Goal: Find specific page/section: Find specific page/section

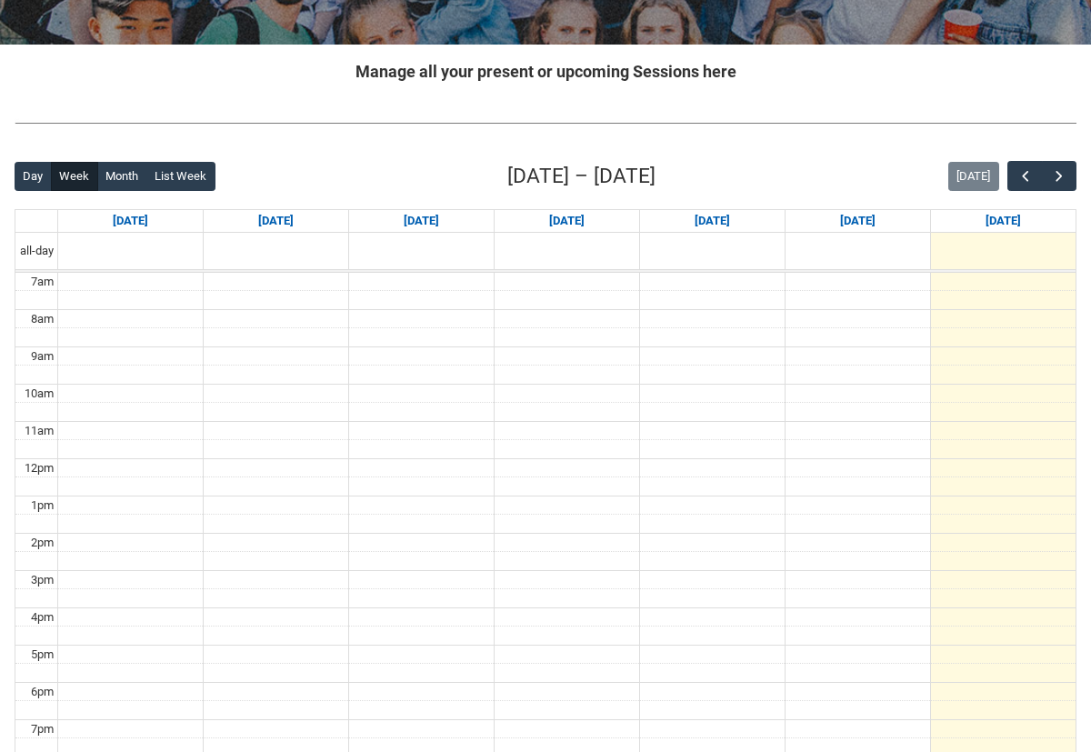
scroll to position [326, 0]
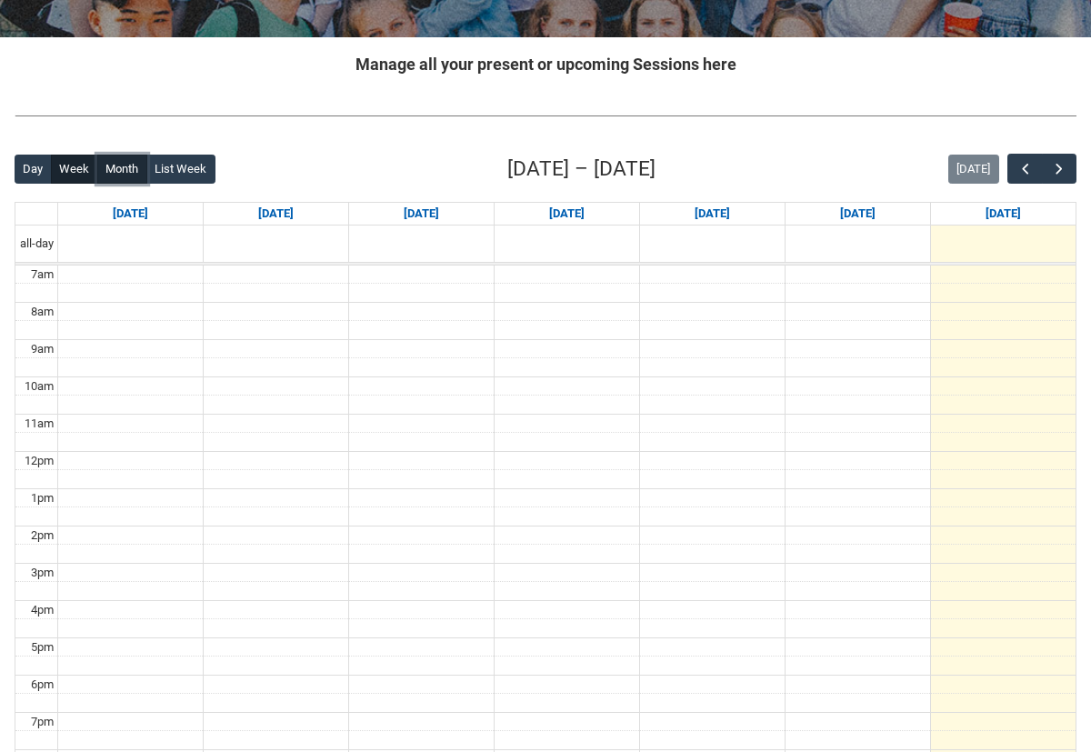
click at [130, 168] on button "Month" at bounding box center [122, 169] width 50 height 29
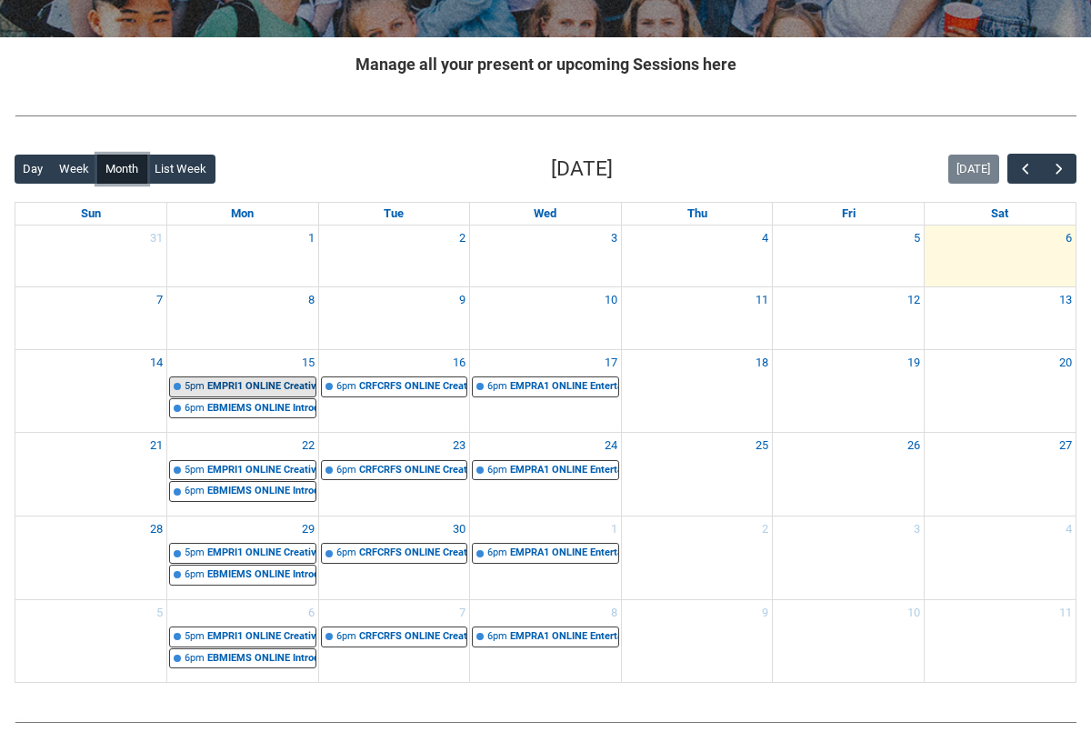
click at [290, 390] on div "EMPRI1 ONLINE Creative, Culture & Innovation in Entertainment STAGE 1 | Online …" at bounding box center [261, 386] width 108 height 15
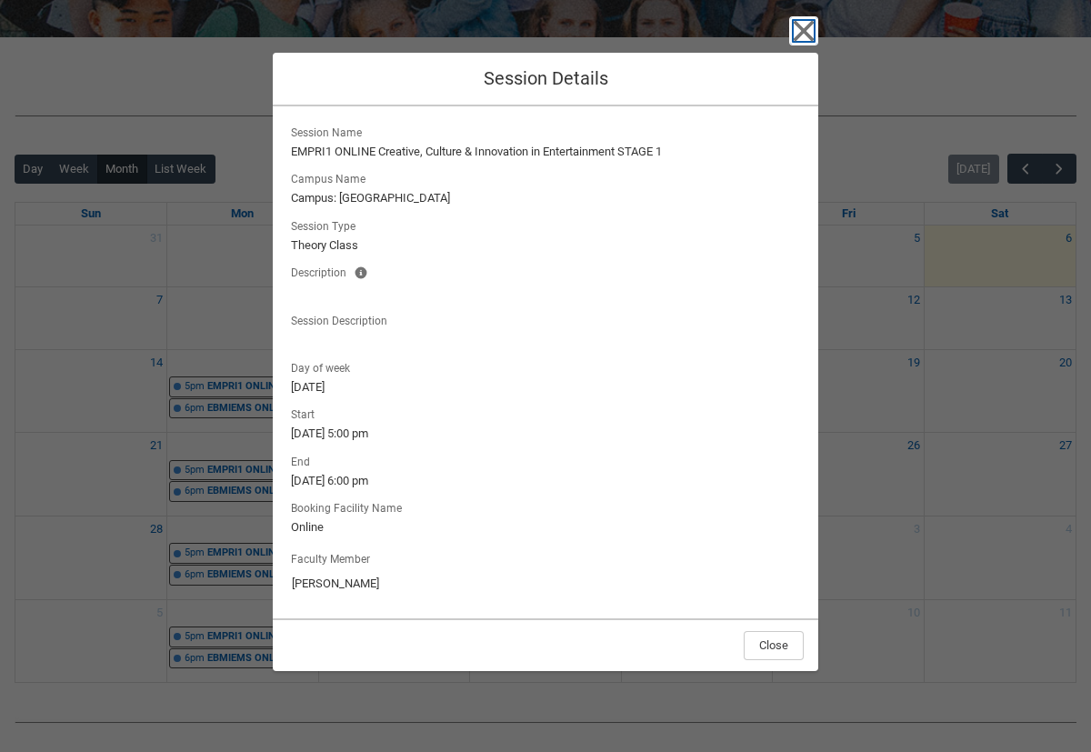
click at [799, 35] on icon "button" at bounding box center [804, 30] width 21 height 21
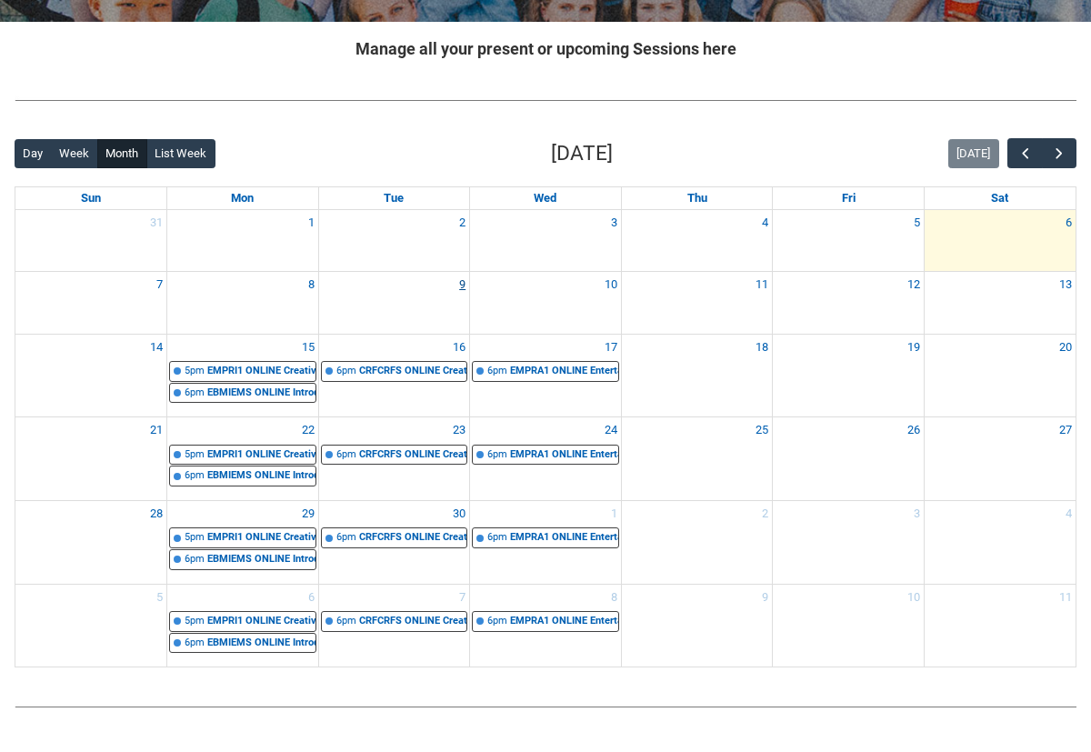
scroll to position [377, 0]
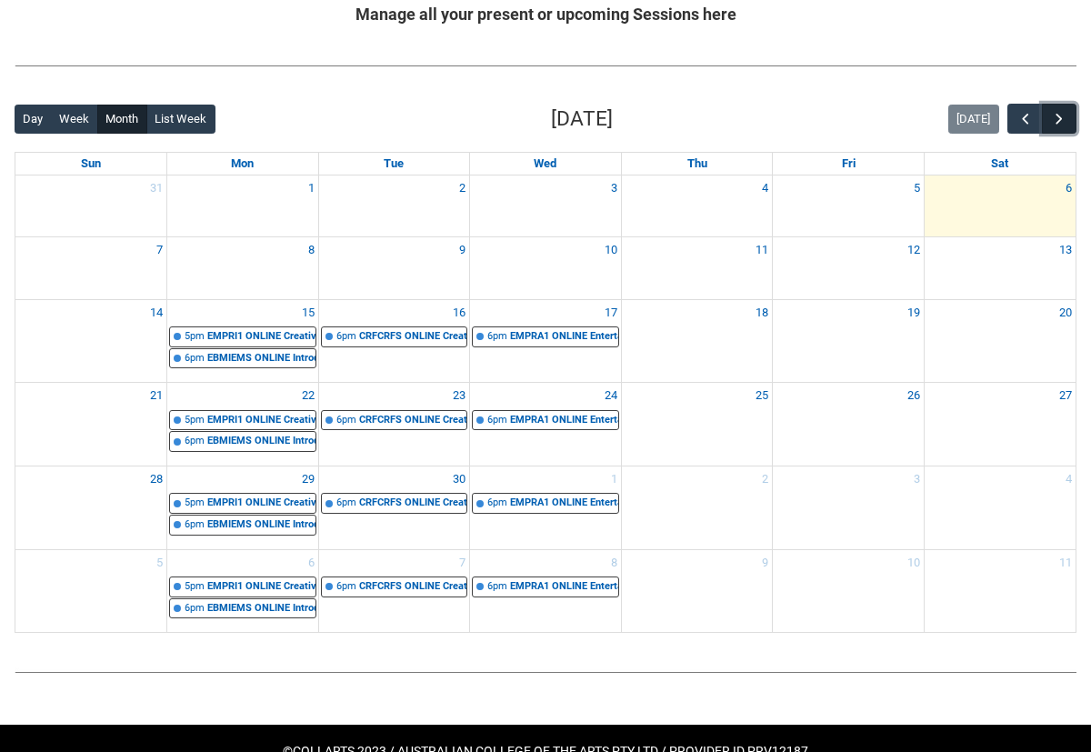
click at [1056, 113] on span "button" at bounding box center [1059, 119] width 18 height 18
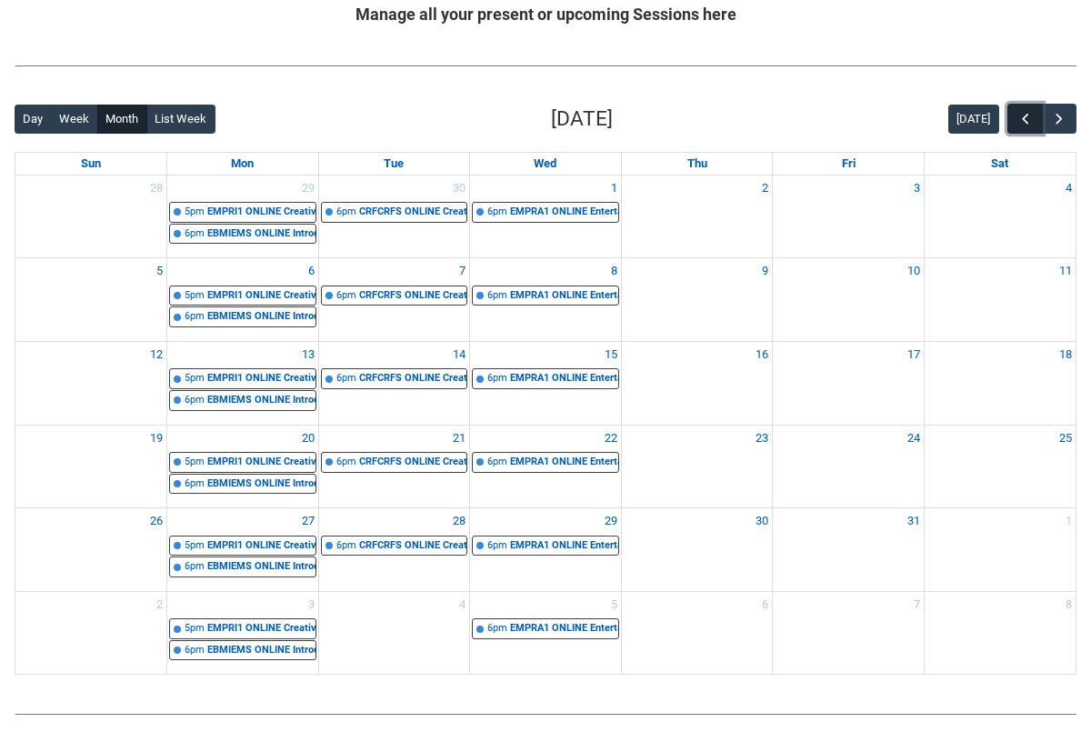
click at [1020, 116] on span "button" at bounding box center [1026, 119] width 18 height 18
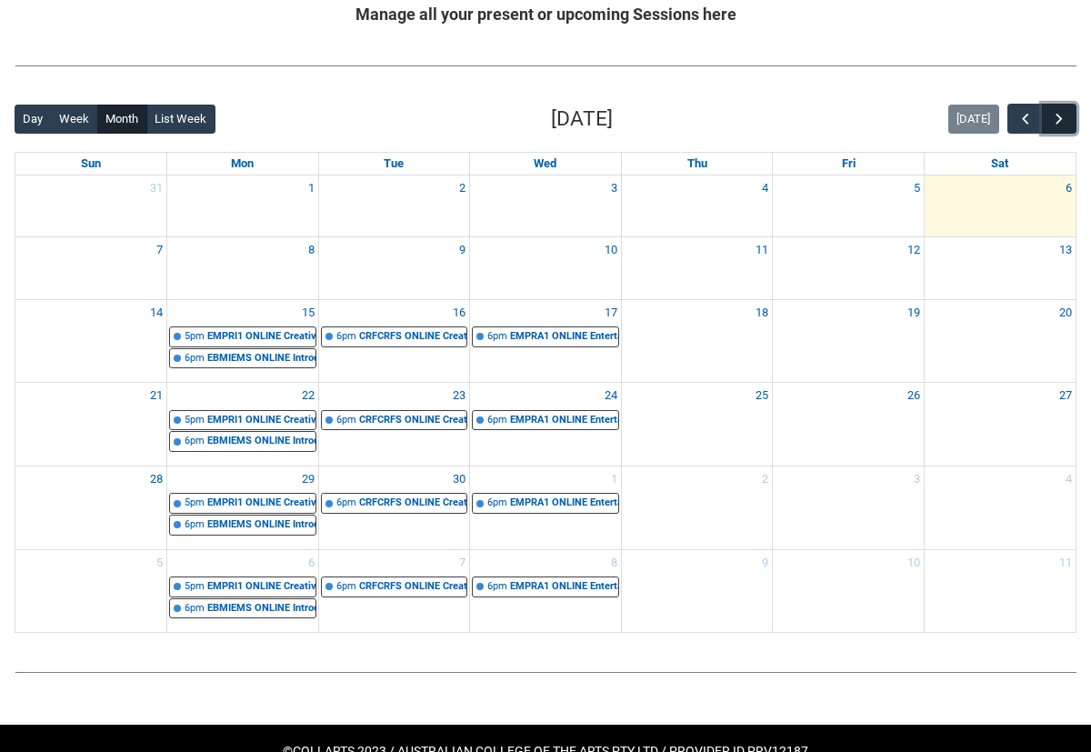
click at [1055, 121] on span "button" at bounding box center [1059, 119] width 18 height 18
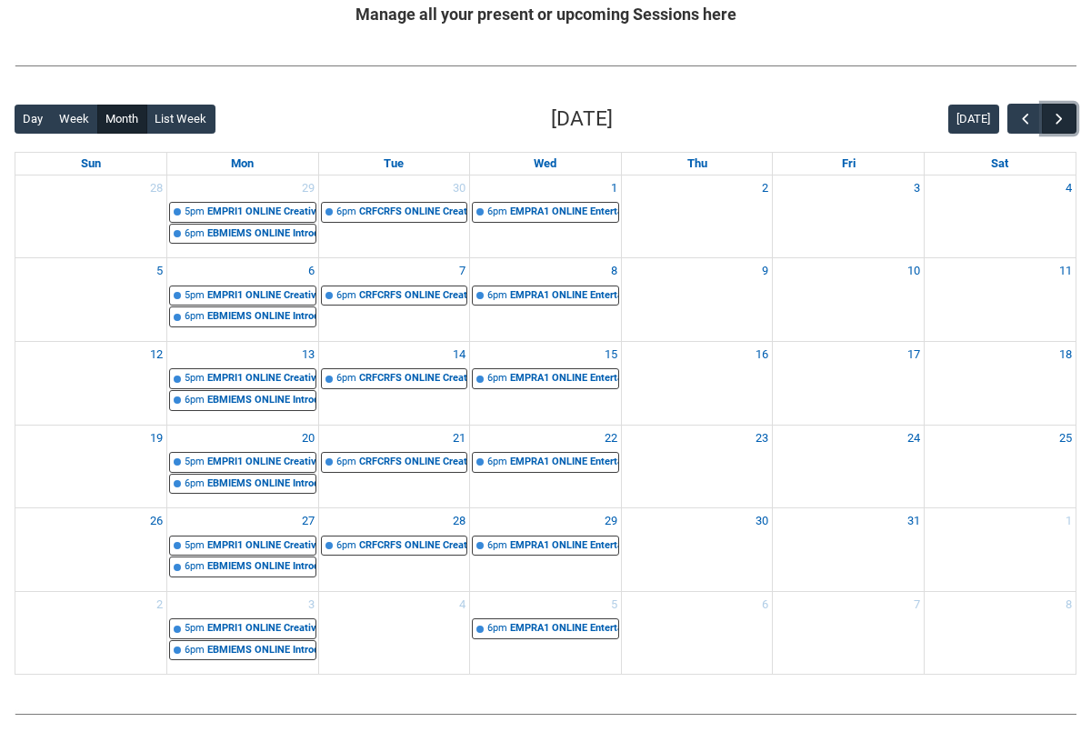
click at [1055, 121] on span "button" at bounding box center [1059, 119] width 18 height 18
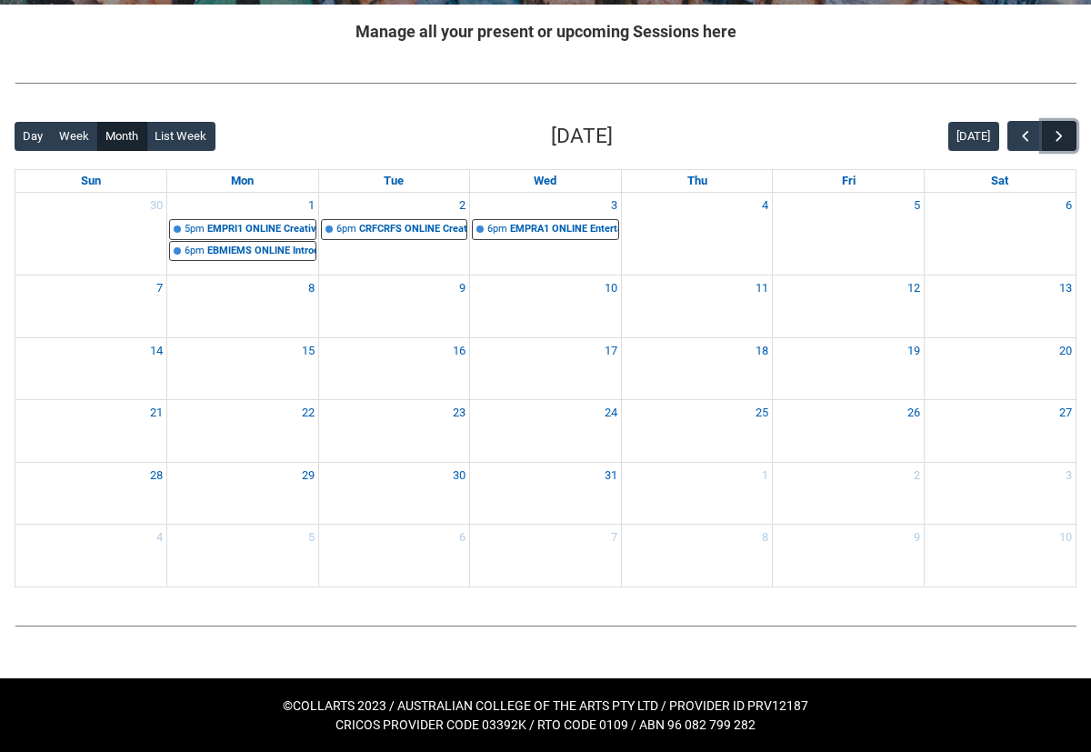
scroll to position [359, 0]
click at [1052, 132] on span "button" at bounding box center [1059, 136] width 18 height 18
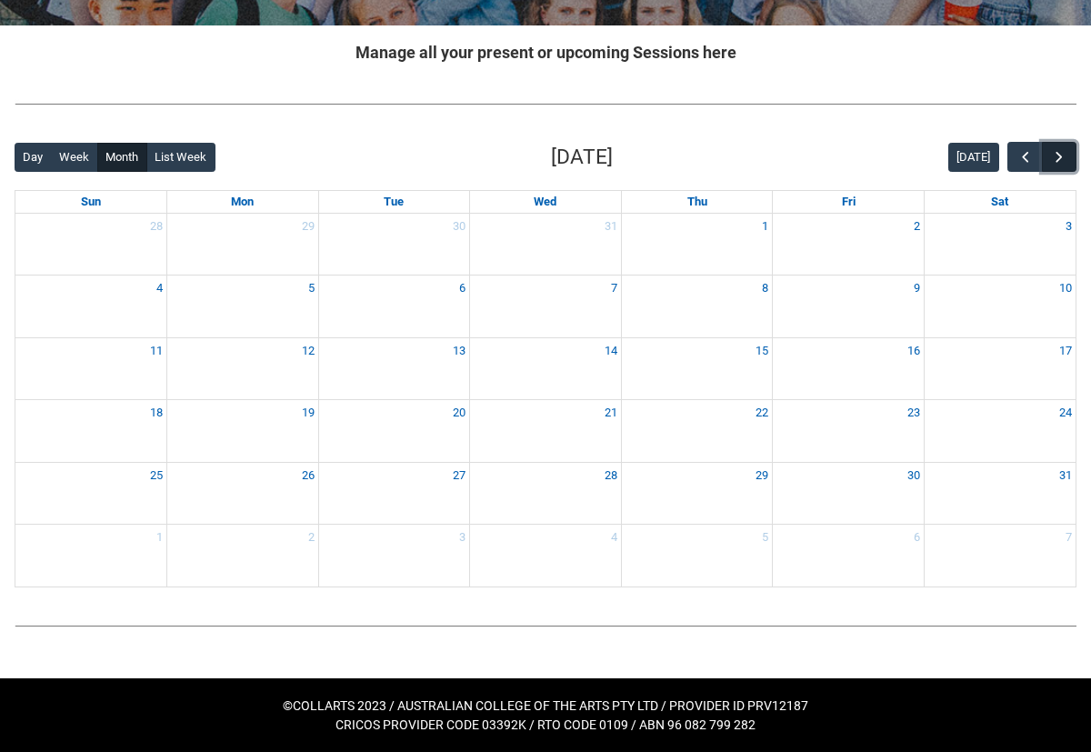
scroll to position [338, 0]
click at [1052, 132] on div "Back Loading... This page should update in a few seconds... Day Week Month List…" at bounding box center [545, 364] width 1091 height 475
click at [1067, 159] on span "button" at bounding box center [1059, 157] width 18 height 18
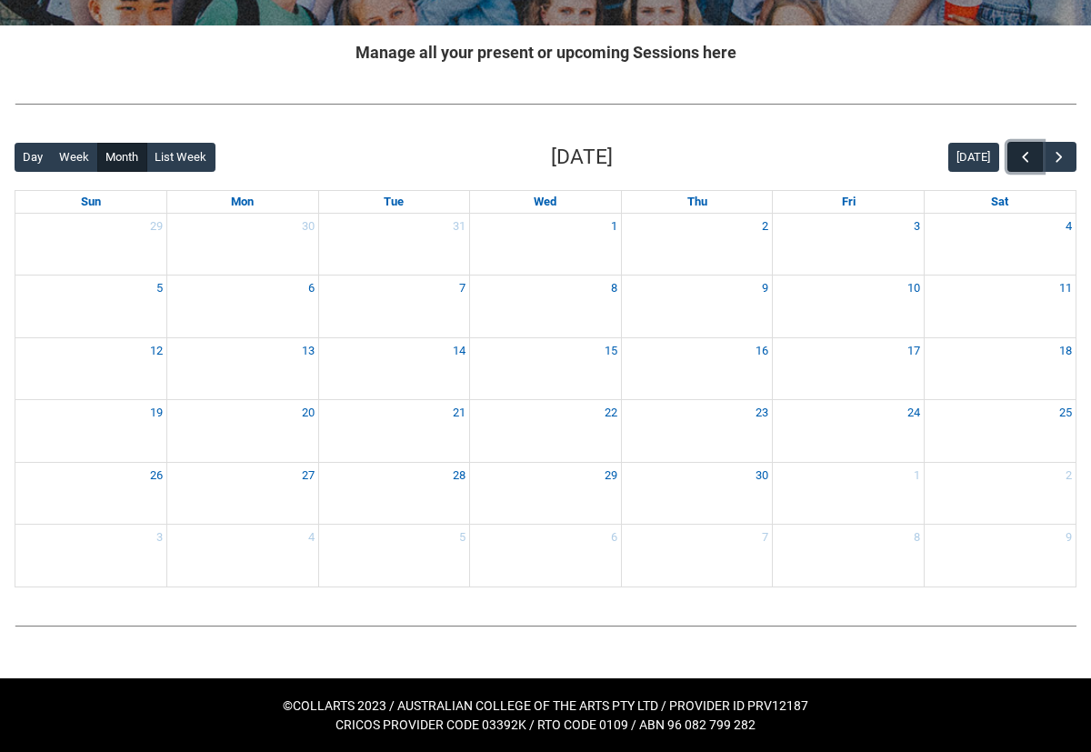
click at [1030, 161] on span "button" at bounding box center [1026, 157] width 18 height 18
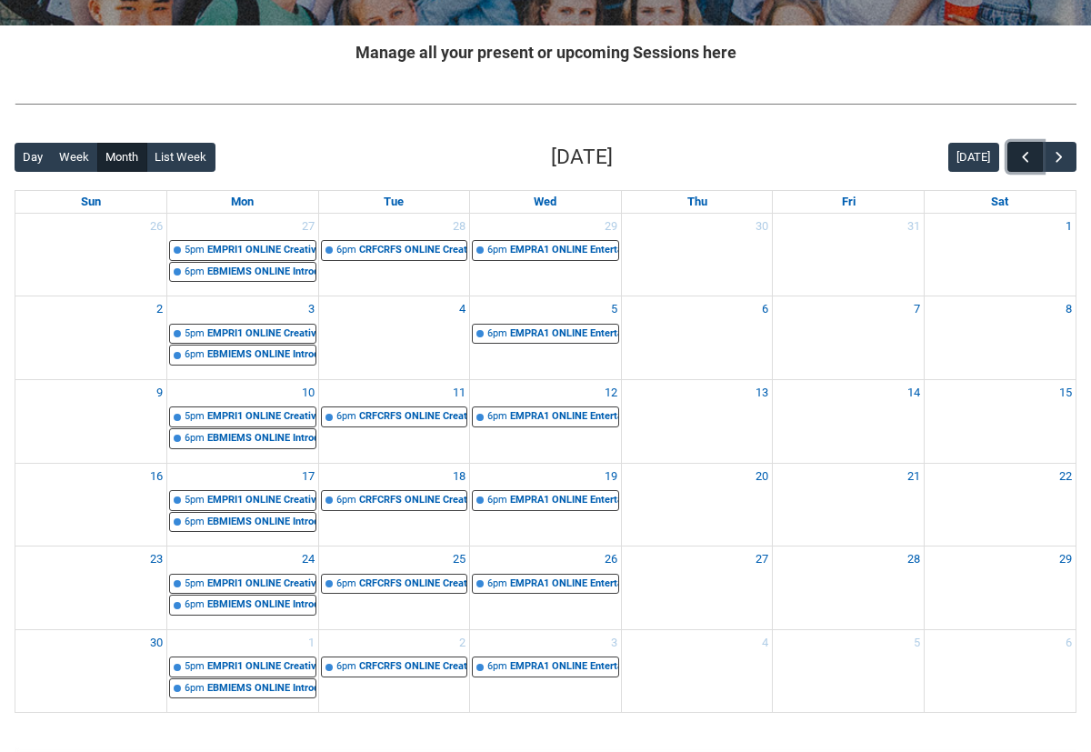
click at [1030, 161] on span "button" at bounding box center [1026, 157] width 18 height 18
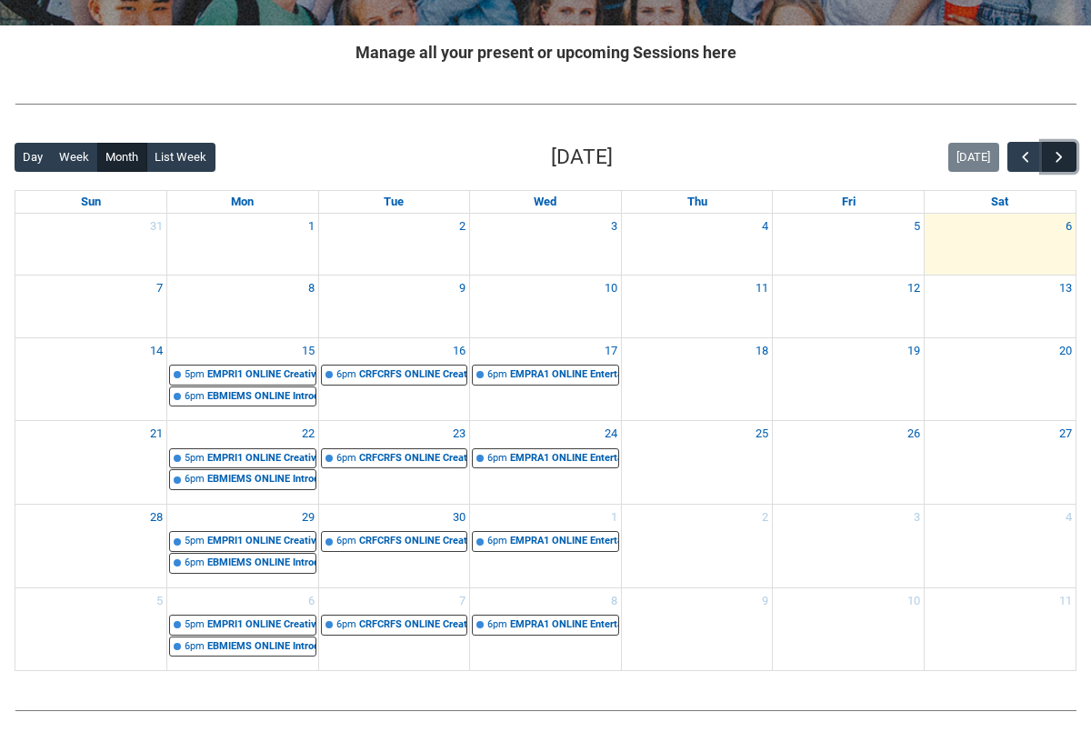
click at [1070, 162] on button "button" at bounding box center [1059, 157] width 35 height 30
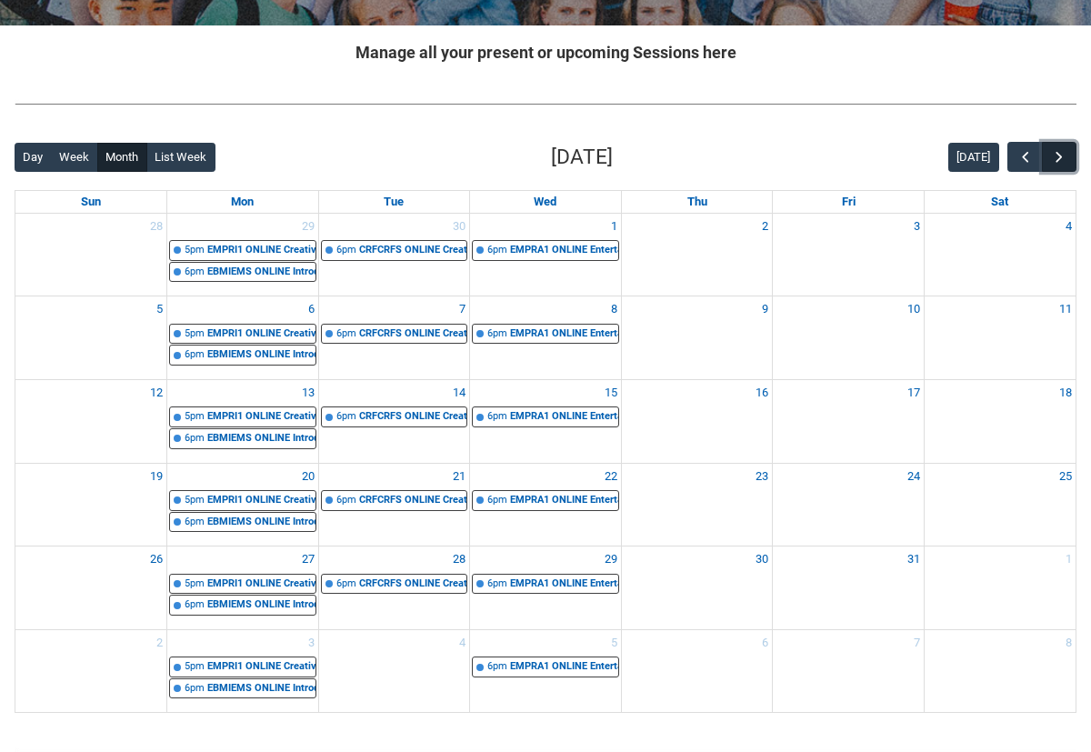
click at [1070, 162] on button "button" at bounding box center [1059, 157] width 35 height 30
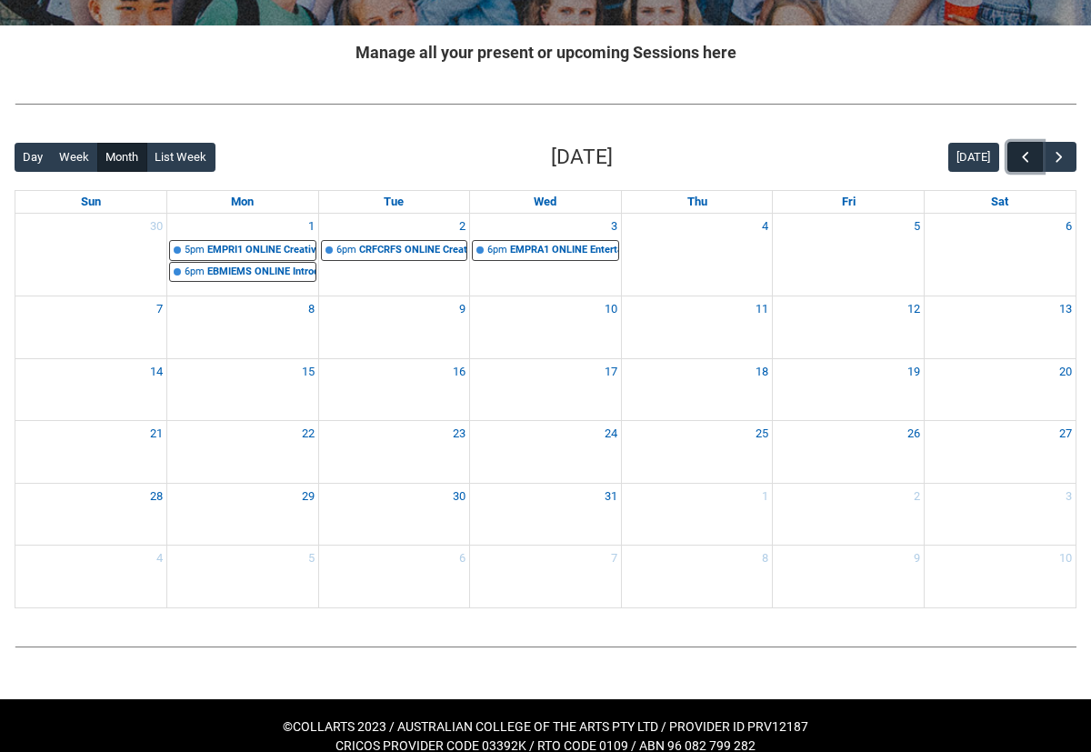
click at [1027, 157] on span "button" at bounding box center [1026, 157] width 18 height 18
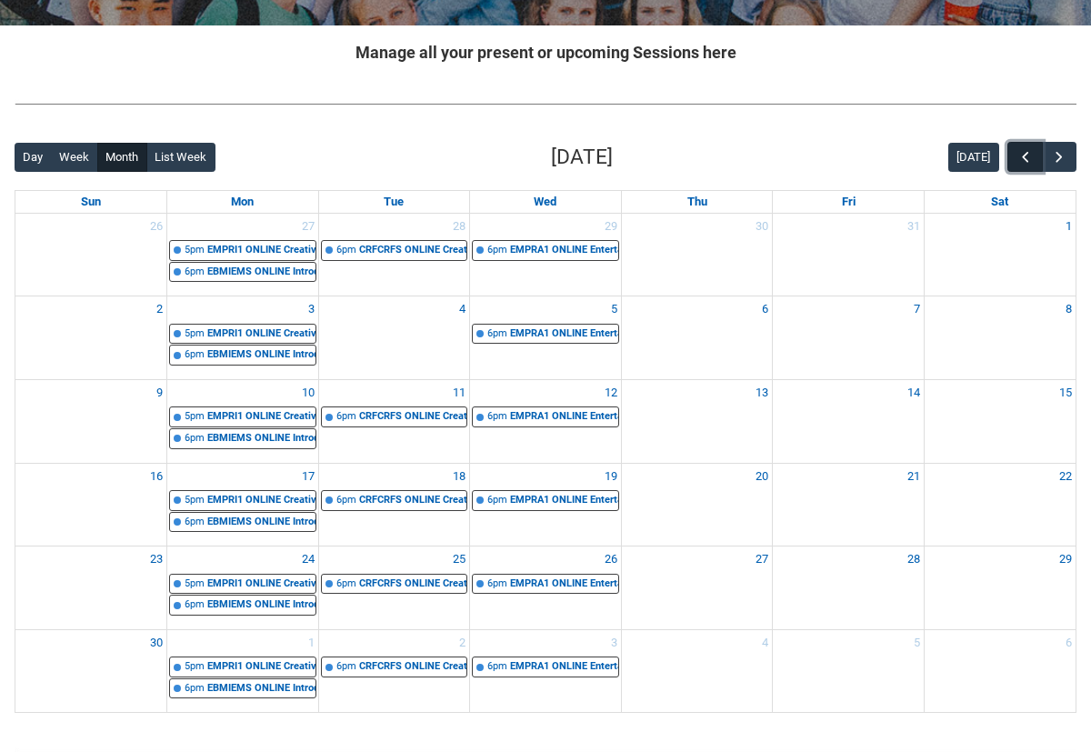
click at [1027, 157] on span "button" at bounding box center [1026, 157] width 18 height 18
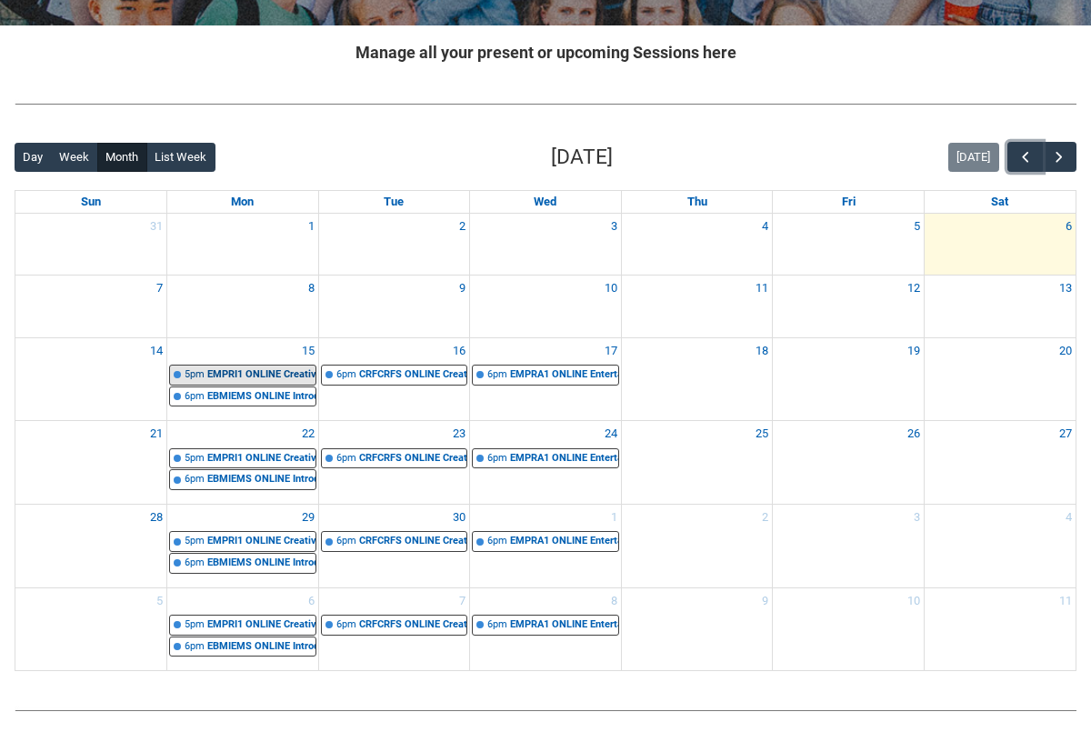
click at [293, 367] on div "EMPRI1 ONLINE Creative, Culture & Innovation in Entertainment STAGE 1 | Online …" at bounding box center [261, 374] width 108 height 15
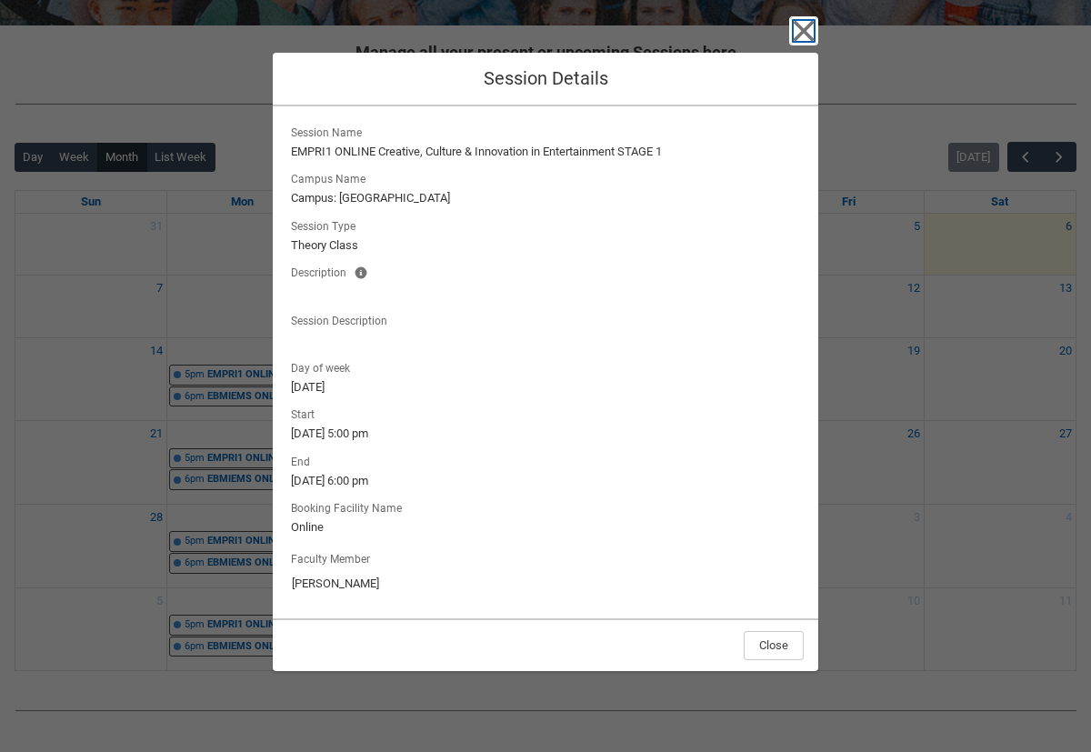
click at [801, 35] on icon "button" at bounding box center [803, 30] width 29 height 29
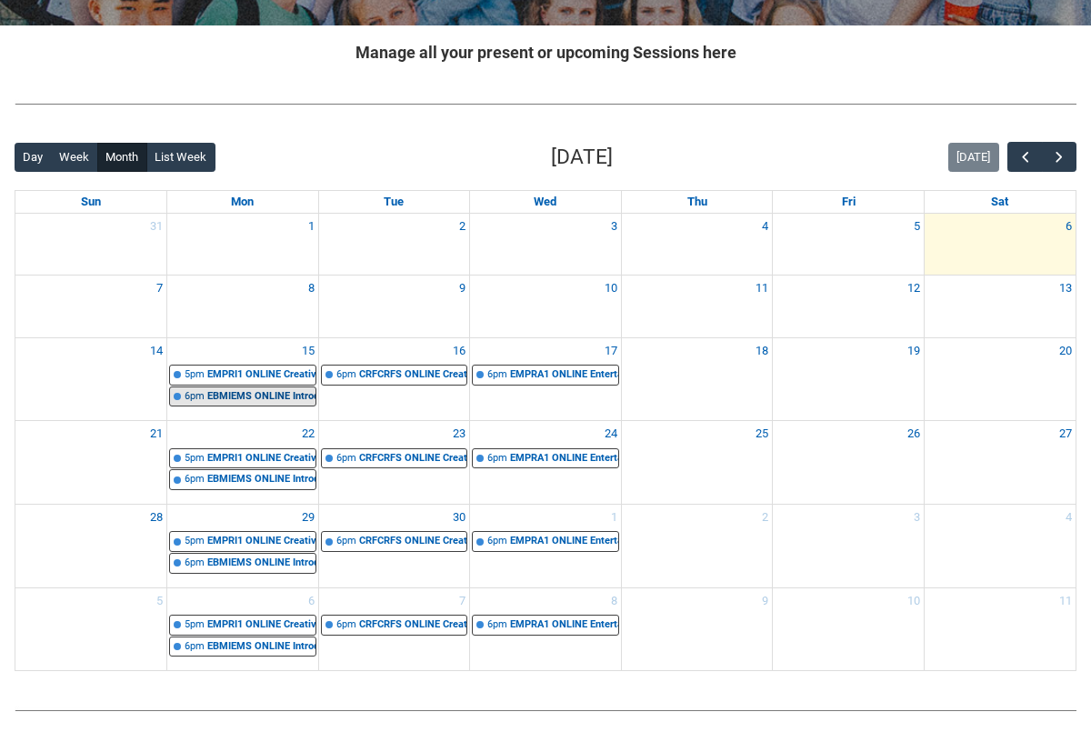
click at [287, 397] on div "EBMIEMS ONLINE Introduction to Entertainment Management STAGE 1 | Online | Chri…" at bounding box center [261, 396] width 108 height 15
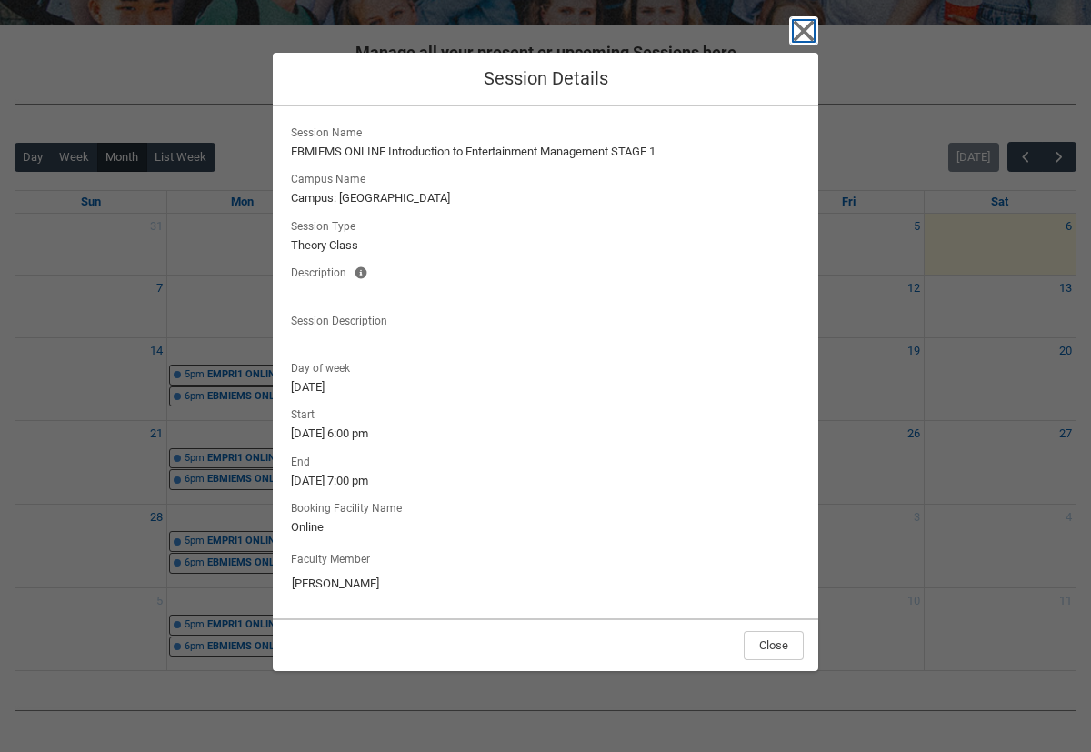
click at [808, 34] on icon "button" at bounding box center [804, 30] width 21 height 21
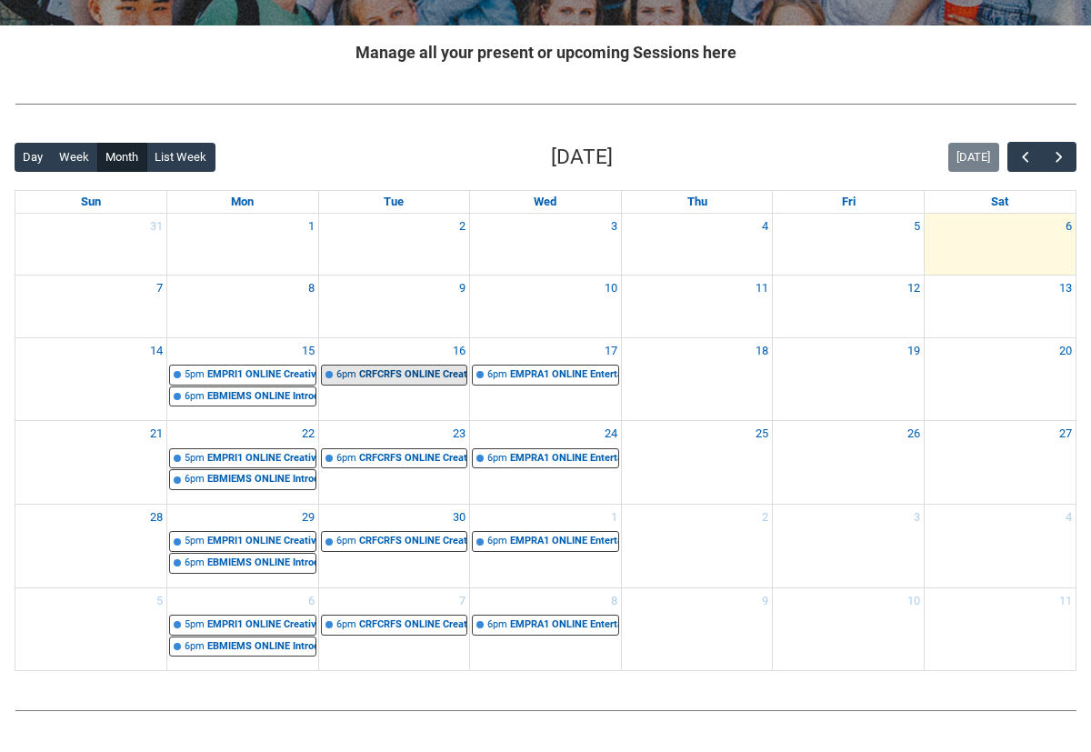
click at [437, 371] on div "CRFCRFS ONLINE Creative Foundations (Tutorial 2) | Online | Carus Thompson" at bounding box center [413, 374] width 108 height 15
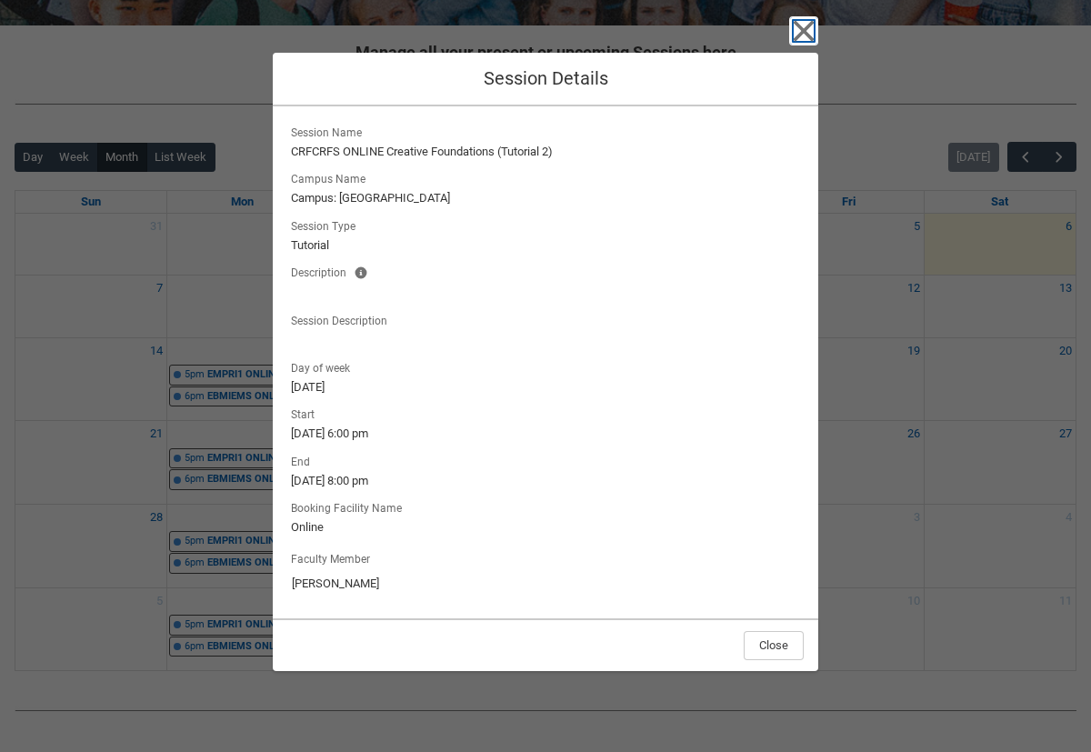
click at [811, 34] on icon "button" at bounding box center [803, 30] width 29 height 29
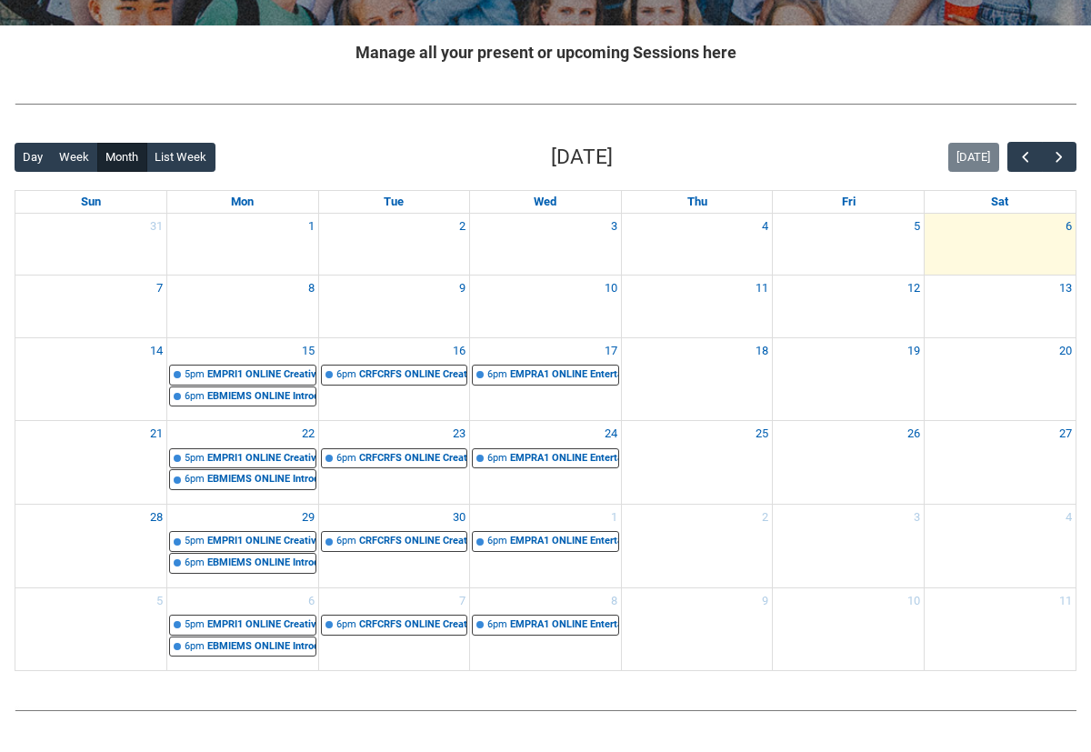
click at [540, 364] on div "6pm EMPRA1 ONLINE Entertainment Marketing STAGE 1 | Online | David Price" at bounding box center [545, 375] width 151 height 22
click at [539, 374] on div "EMPRA1 ONLINE Entertainment Marketing STAGE 1 | Online | David Price" at bounding box center [564, 374] width 108 height 15
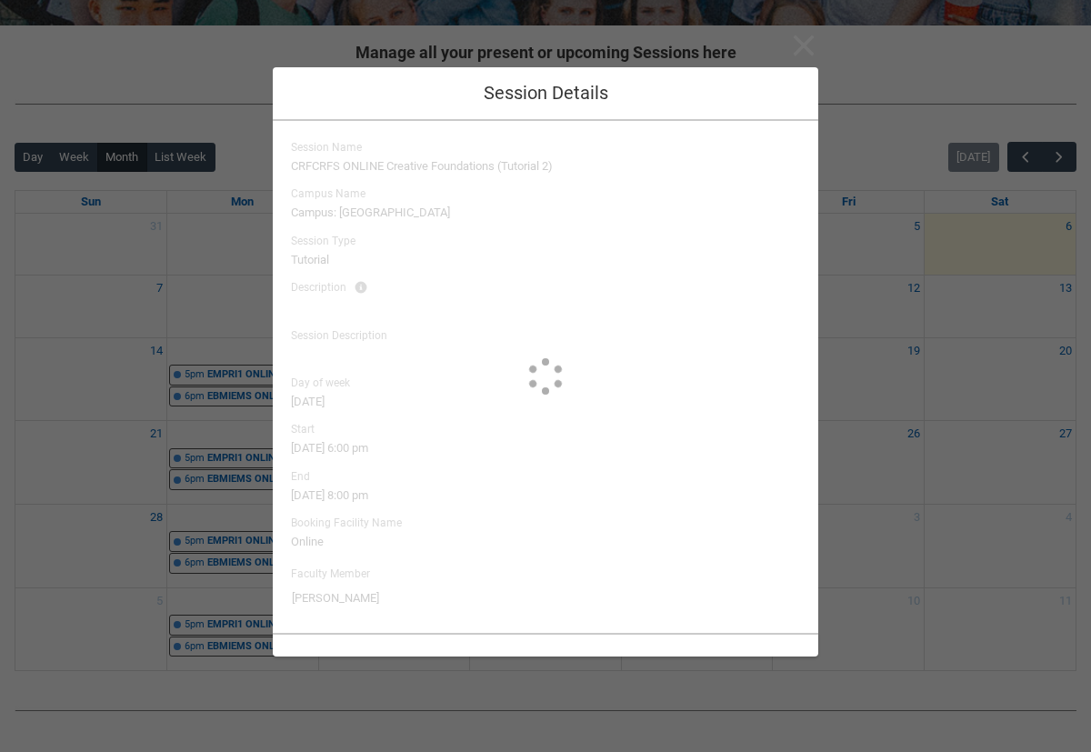
type input "David Price"
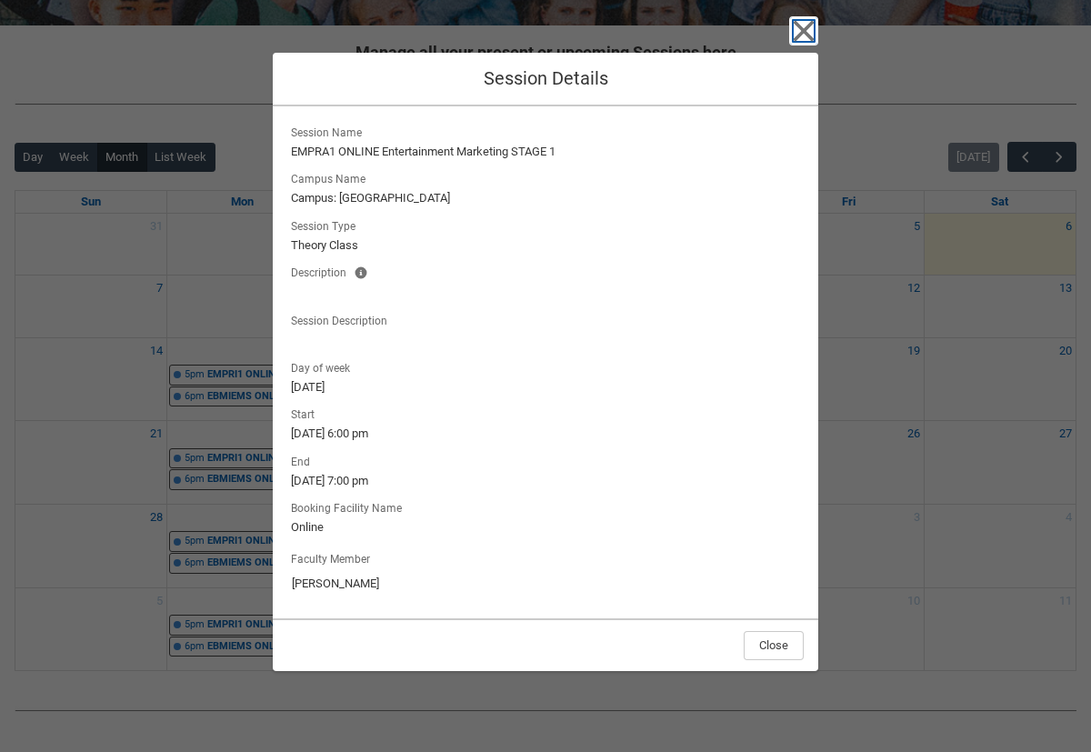
click at [809, 38] on icon "button" at bounding box center [803, 30] width 29 height 29
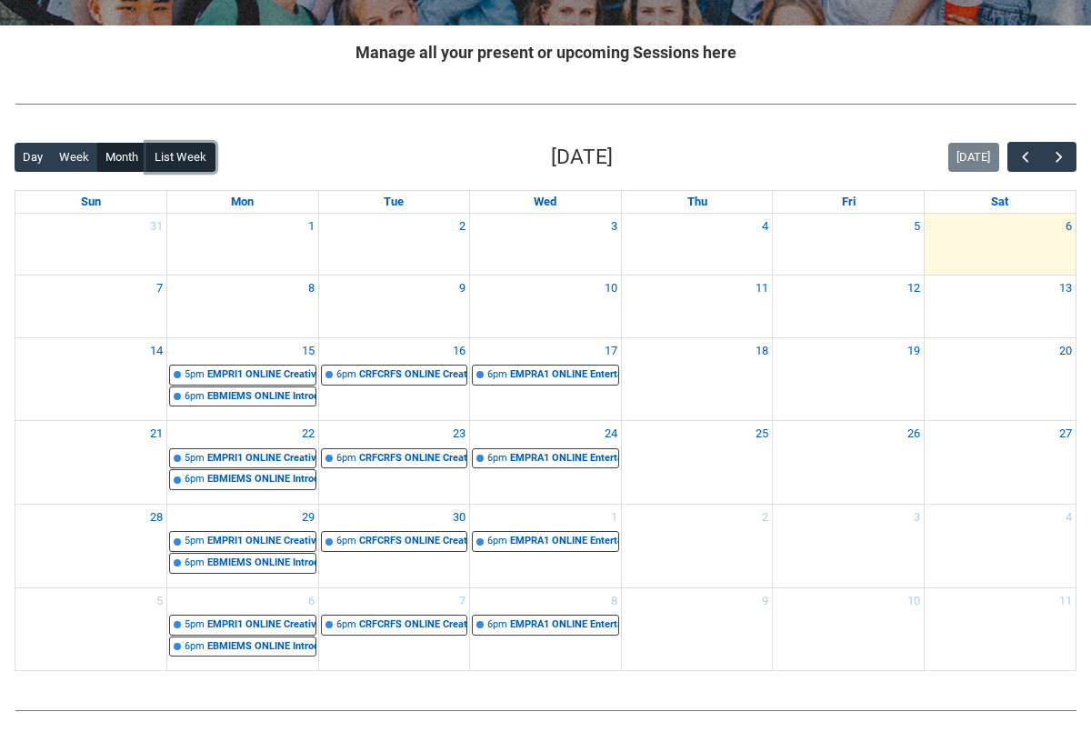
click at [181, 163] on button "List Week" at bounding box center [180, 157] width 69 height 29
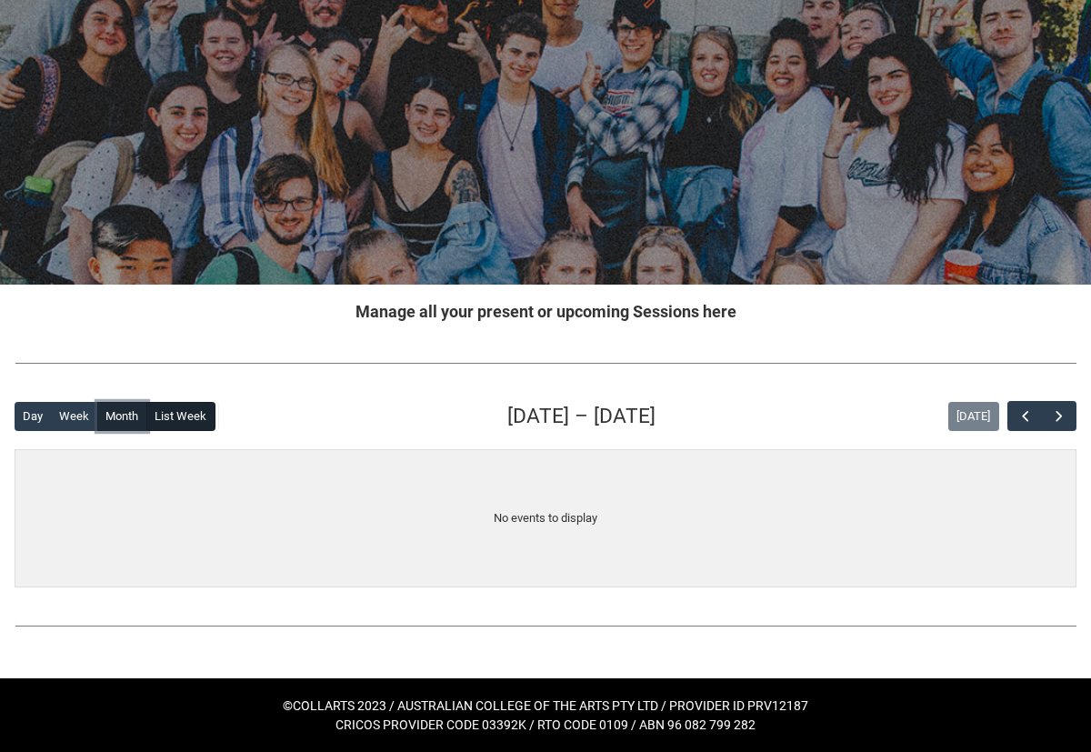
click at [115, 402] on button "Month" at bounding box center [122, 416] width 50 height 29
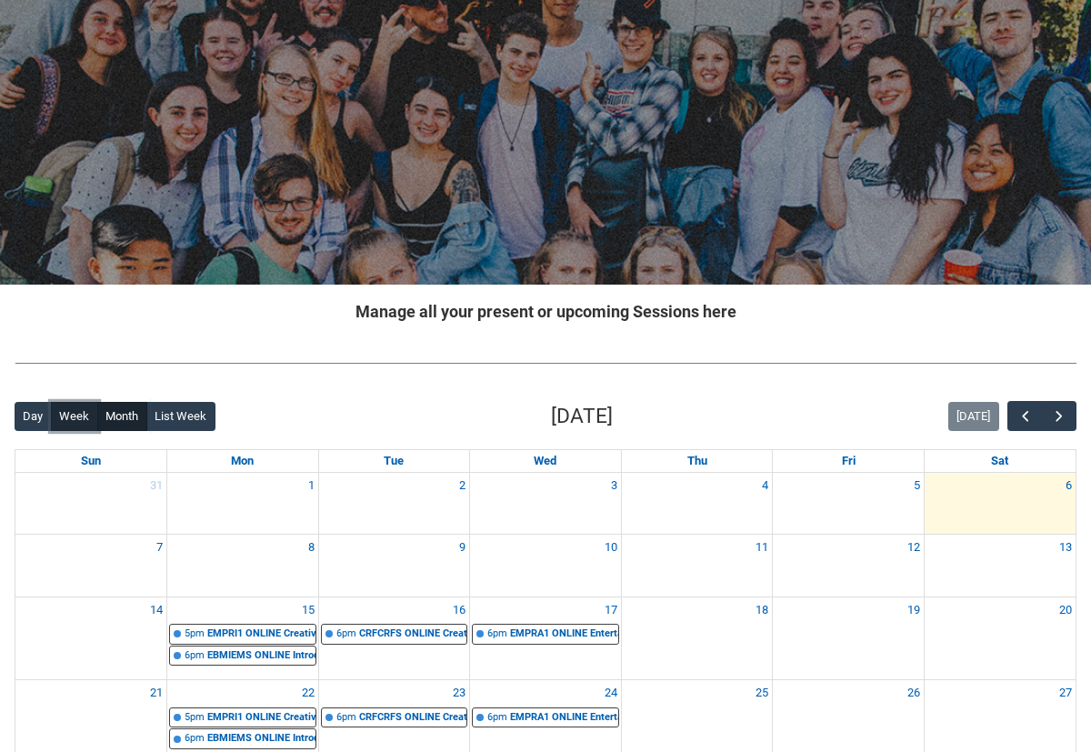
click at [85, 416] on button "Week" at bounding box center [74, 416] width 47 height 29
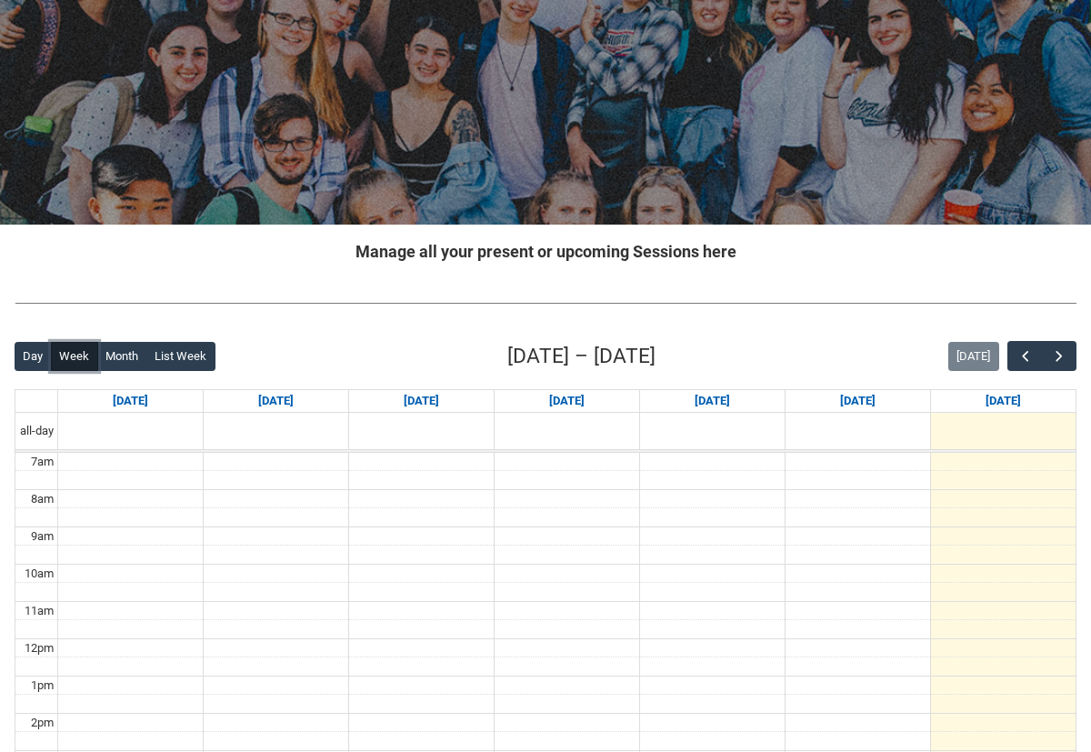
scroll to position [143, 0]
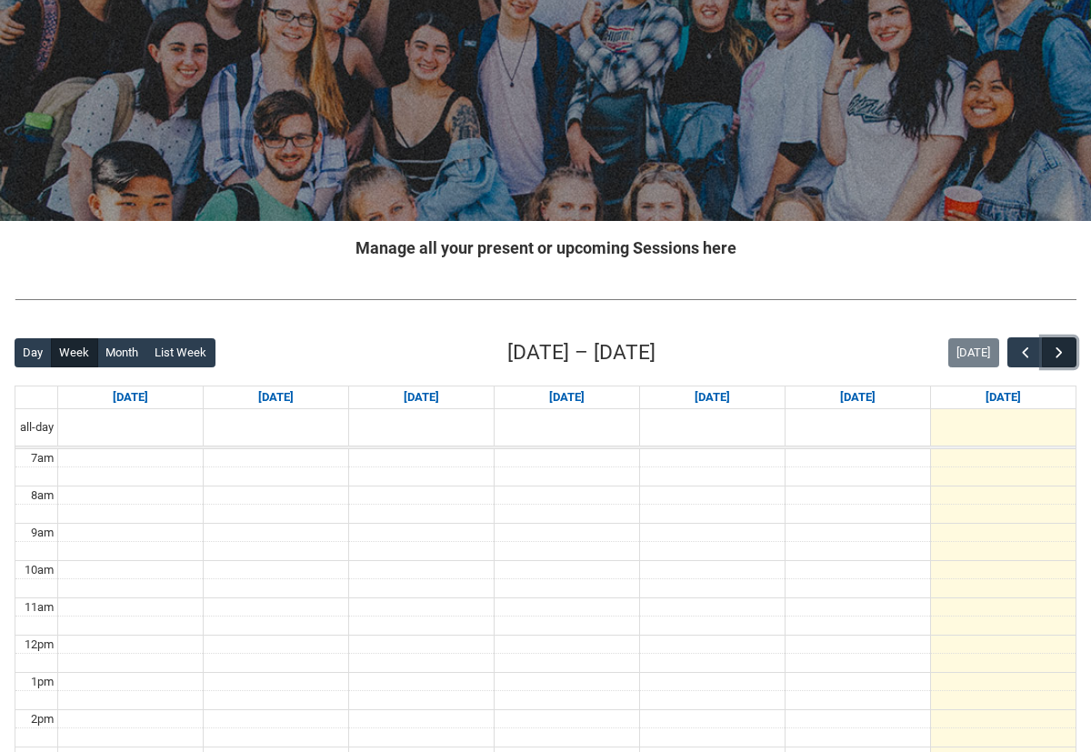
click at [1059, 348] on span "button" at bounding box center [1059, 353] width 18 height 18
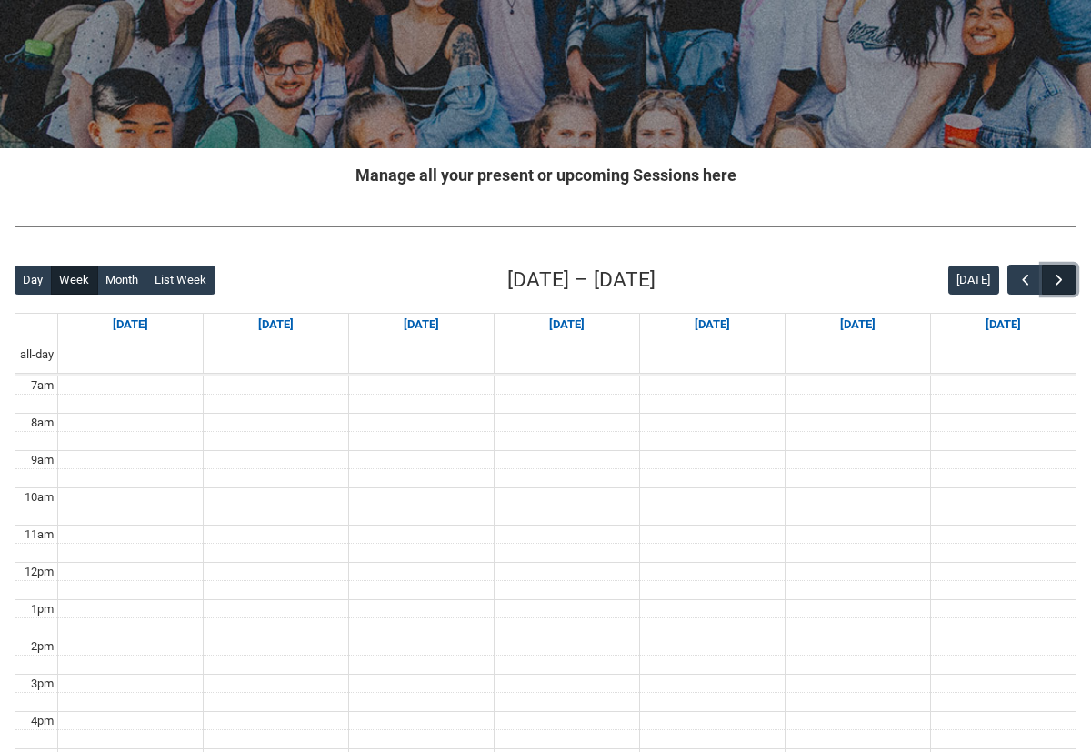
scroll to position [219, 0]
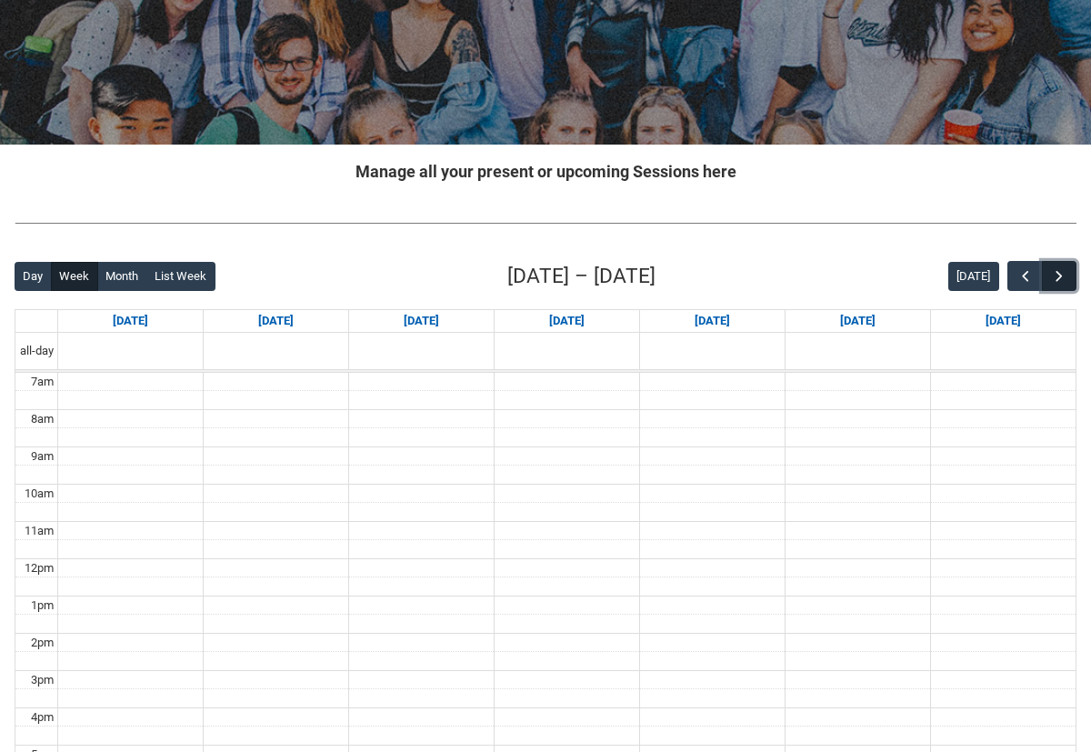
click at [1059, 281] on span "button" at bounding box center [1059, 276] width 18 height 18
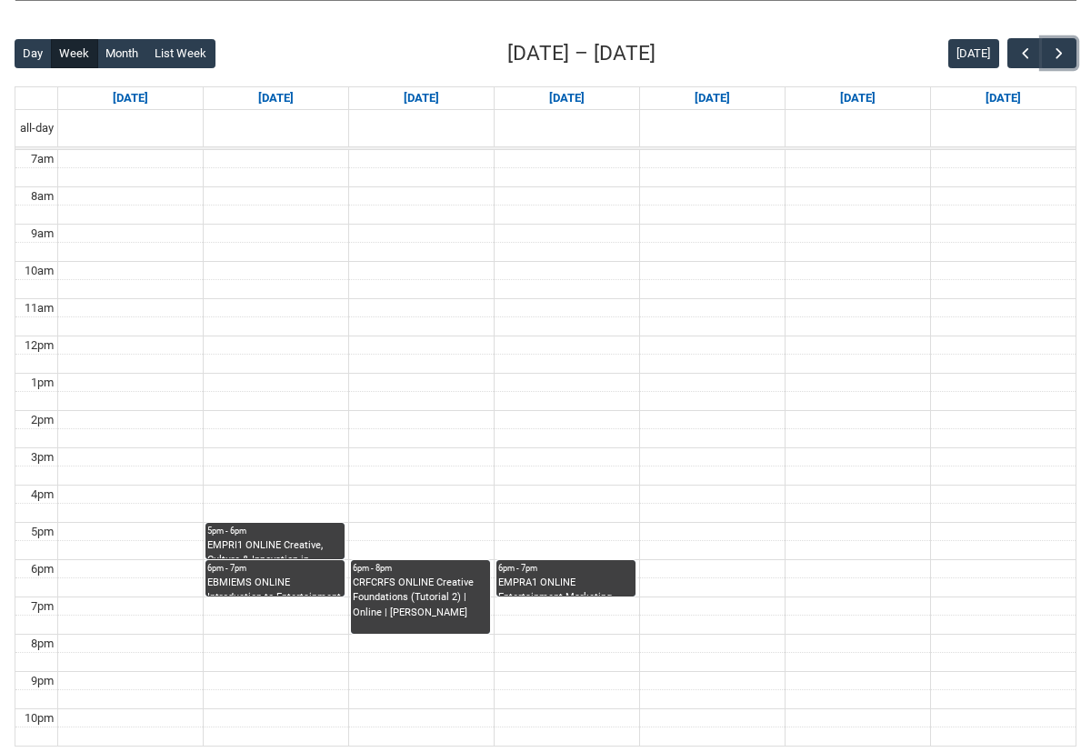
scroll to position [445, 0]
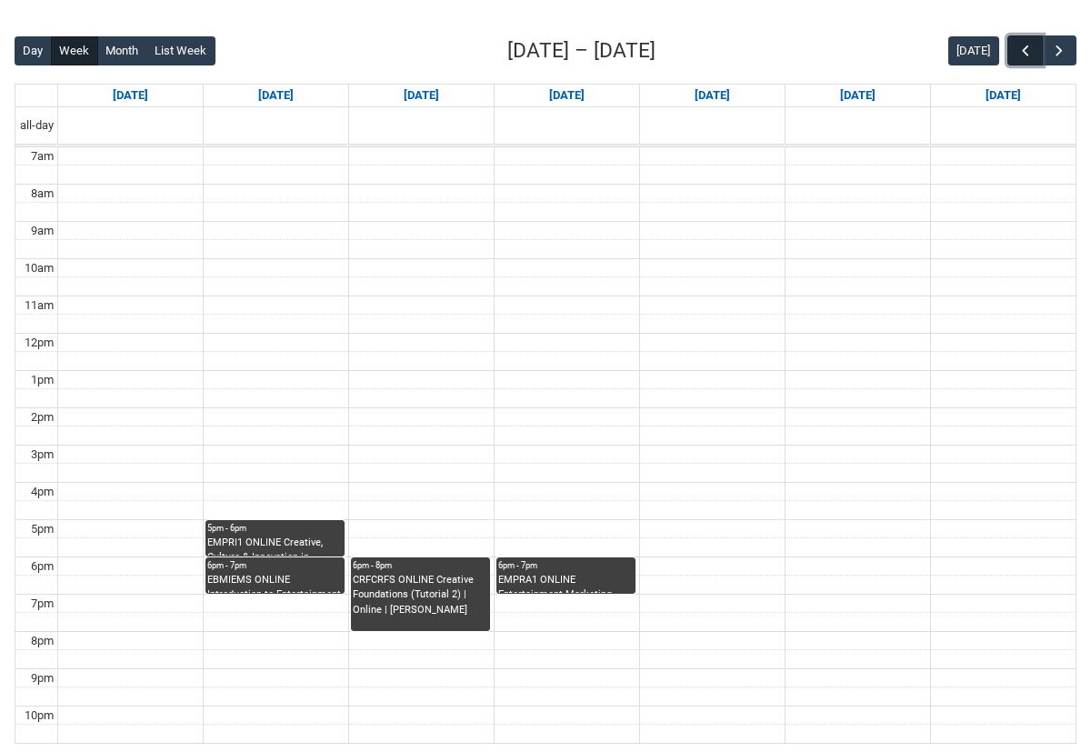
click at [1019, 47] on span "button" at bounding box center [1026, 51] width 18 height 18
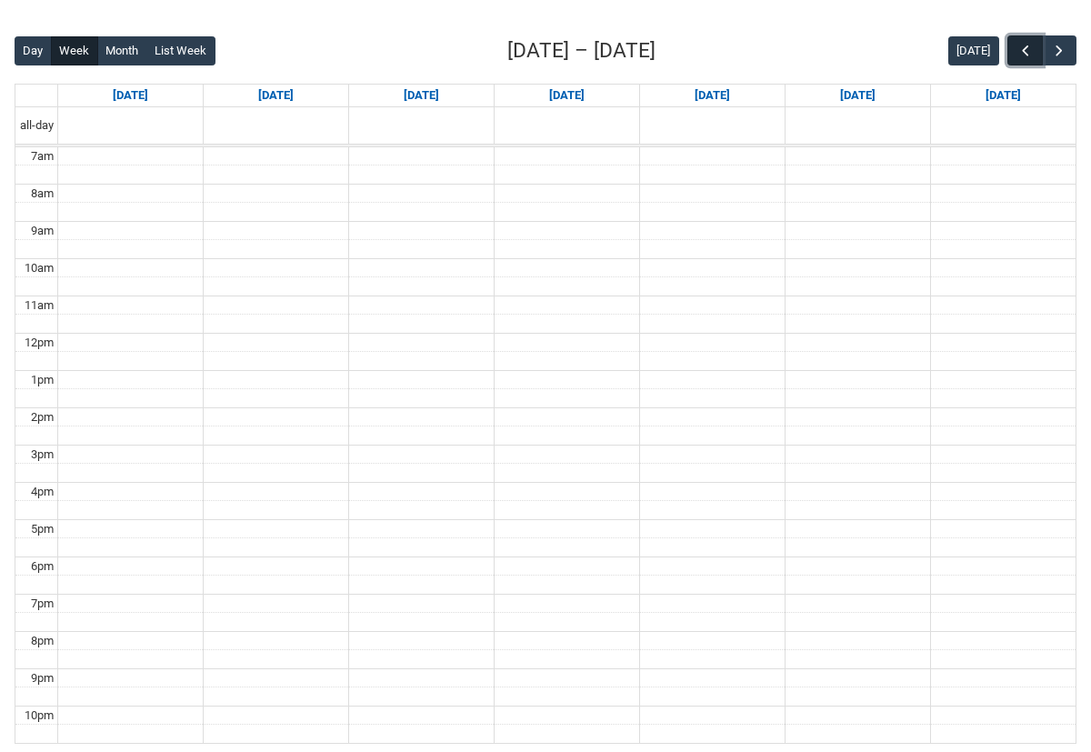
click at [1019, 47] on span "button" at bounding box center [1026, 51] width 18 height 18
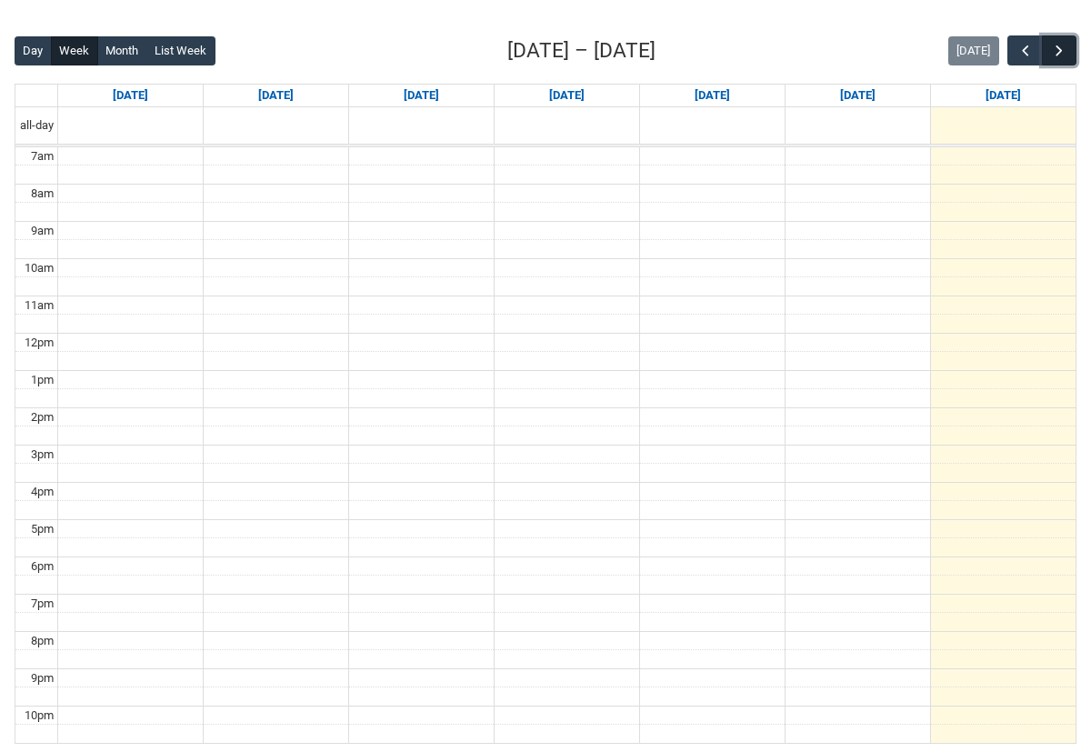
click at [1060, 50] on span "button" at bounding box center [1059, 51] width 18 height 18
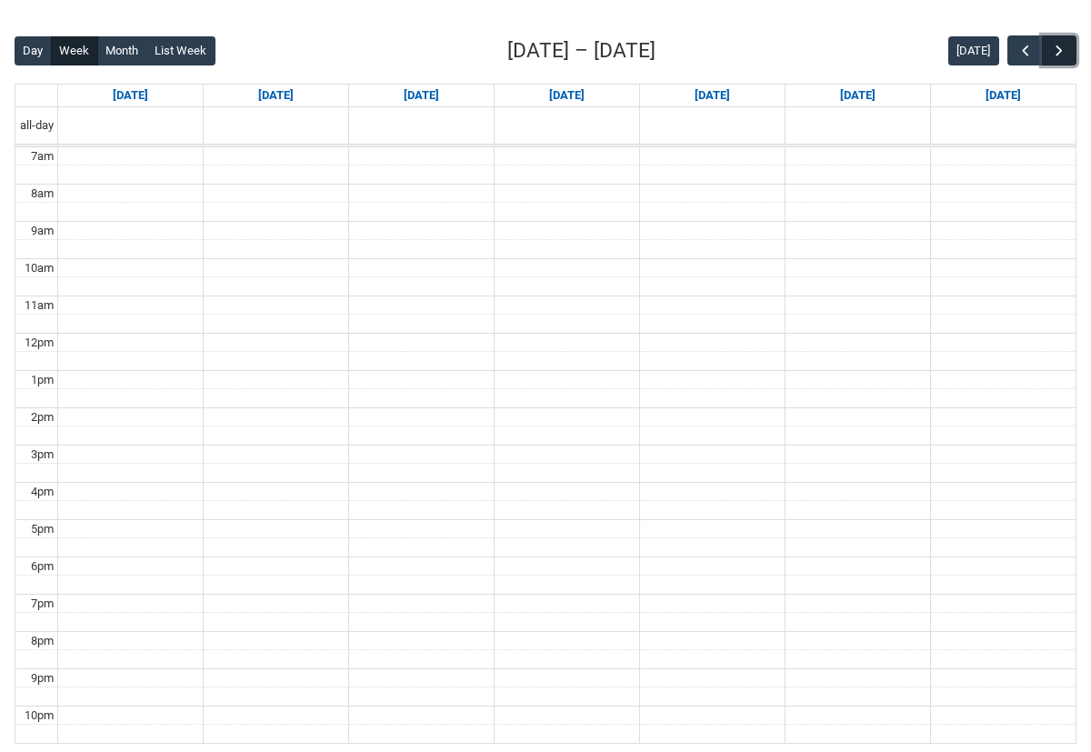
click at [1060, 50] on span "button" at bounding box center [1059, 51] width 18 height 18
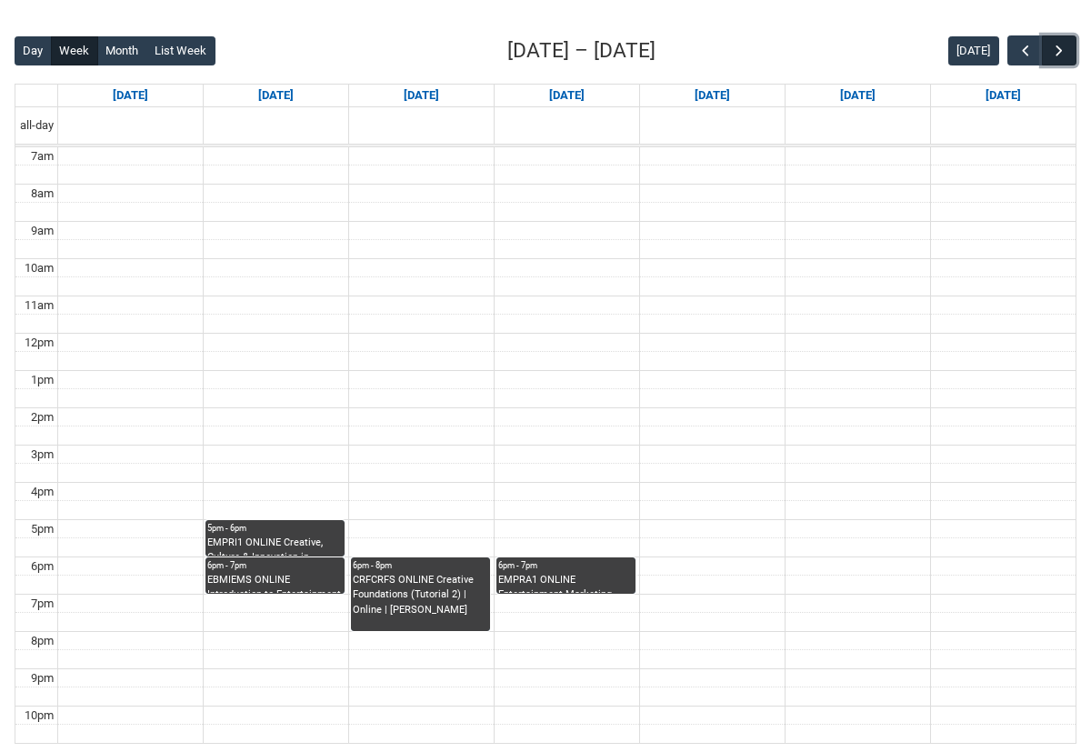
click at [1060, 50] on span "button" at bounding box center [1059, 51] width 18 height 18
click at [1024, 47] on span "button" at bounding box center [1026, 51] width 18 height 18
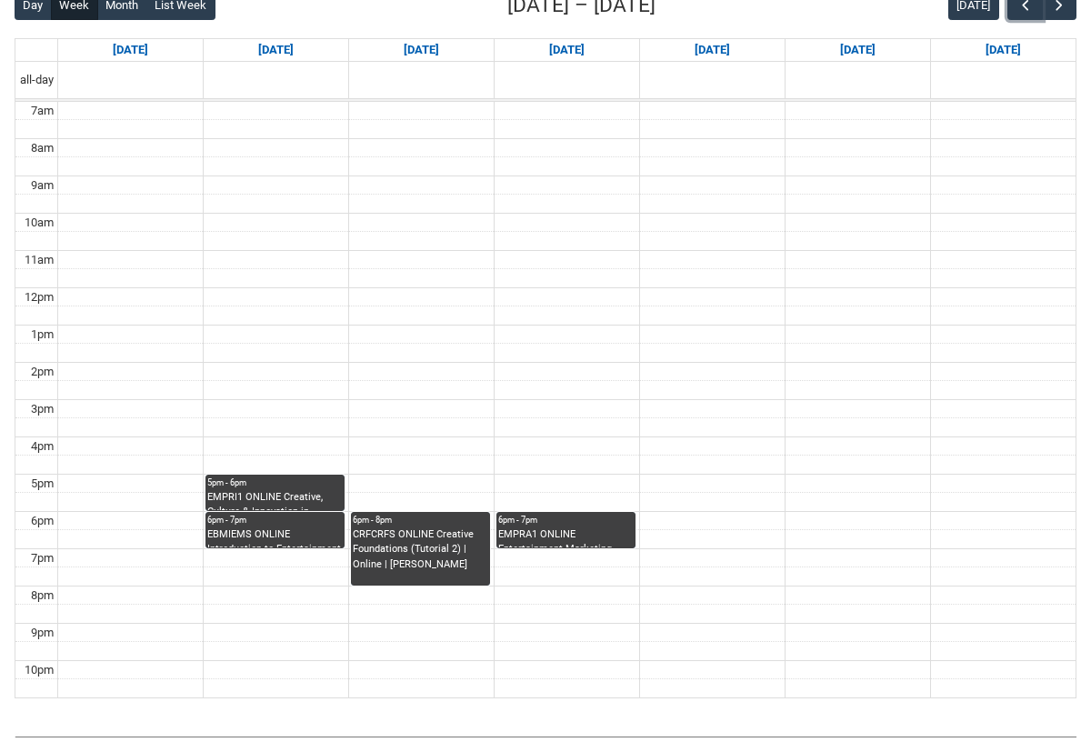
scroll to position [495, 0]
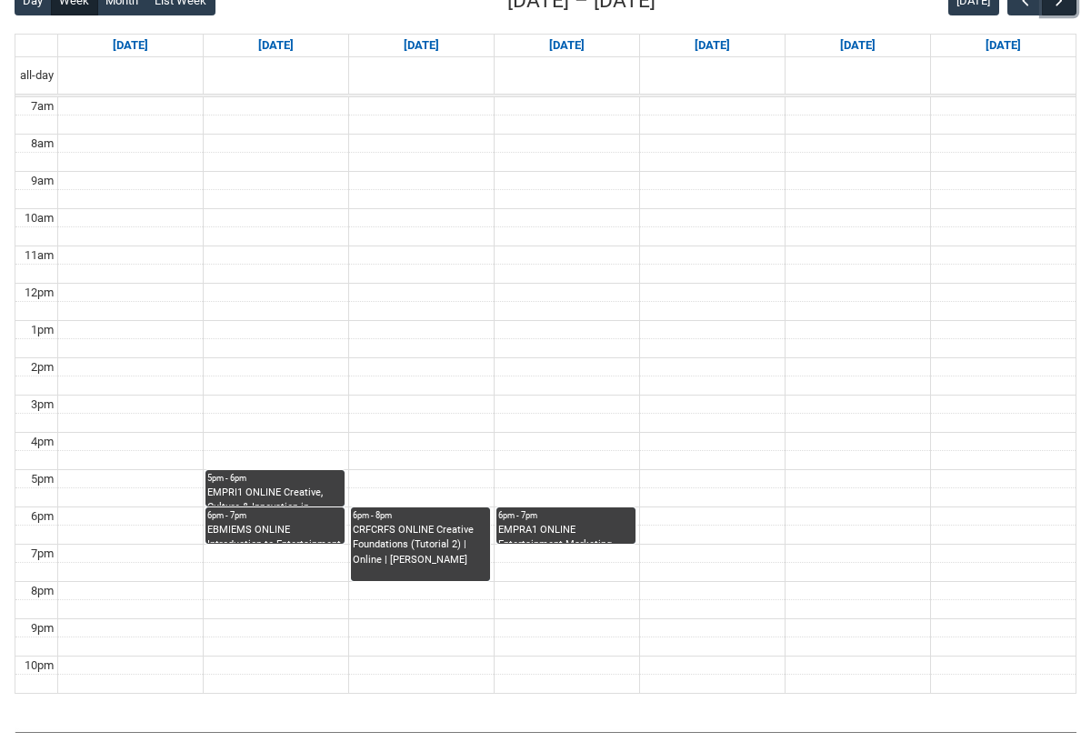
click at [1061, 13] on button "button" at bounding box center [1059, 0] width 35 height 30
click at [1056, 0] on span "button" at bounding box center [1059, 1] width 18 height 18
click at [1026, 10] on button "button" at bounding box center [1025, 0] width 35 height 30
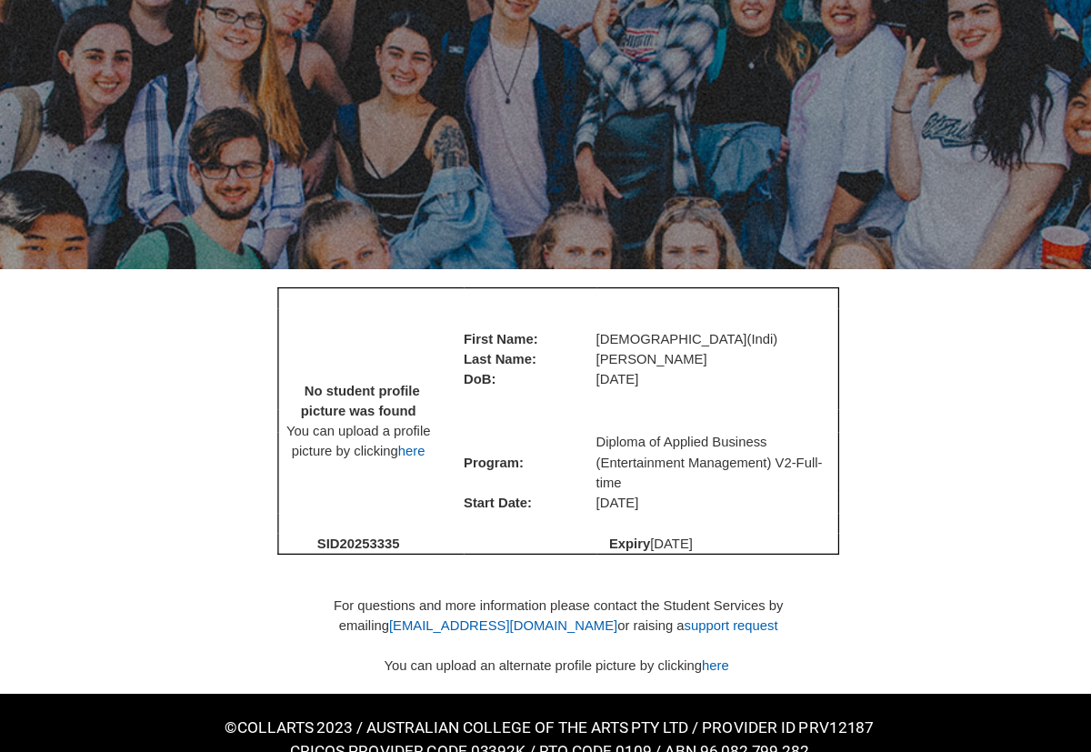
scroll to position [3, 0]
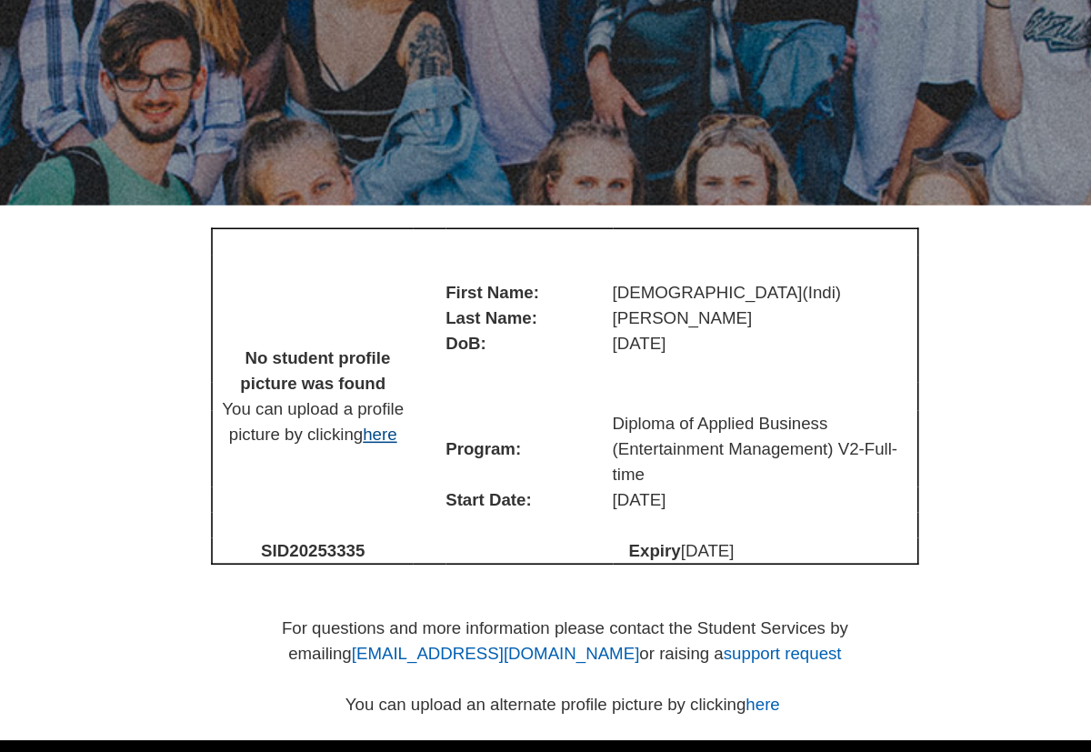
click at [434, 515] on link "here" at bounding box center [434, 508] width 22 height 13
